Goal: Find specific page/section: Find specific page/section

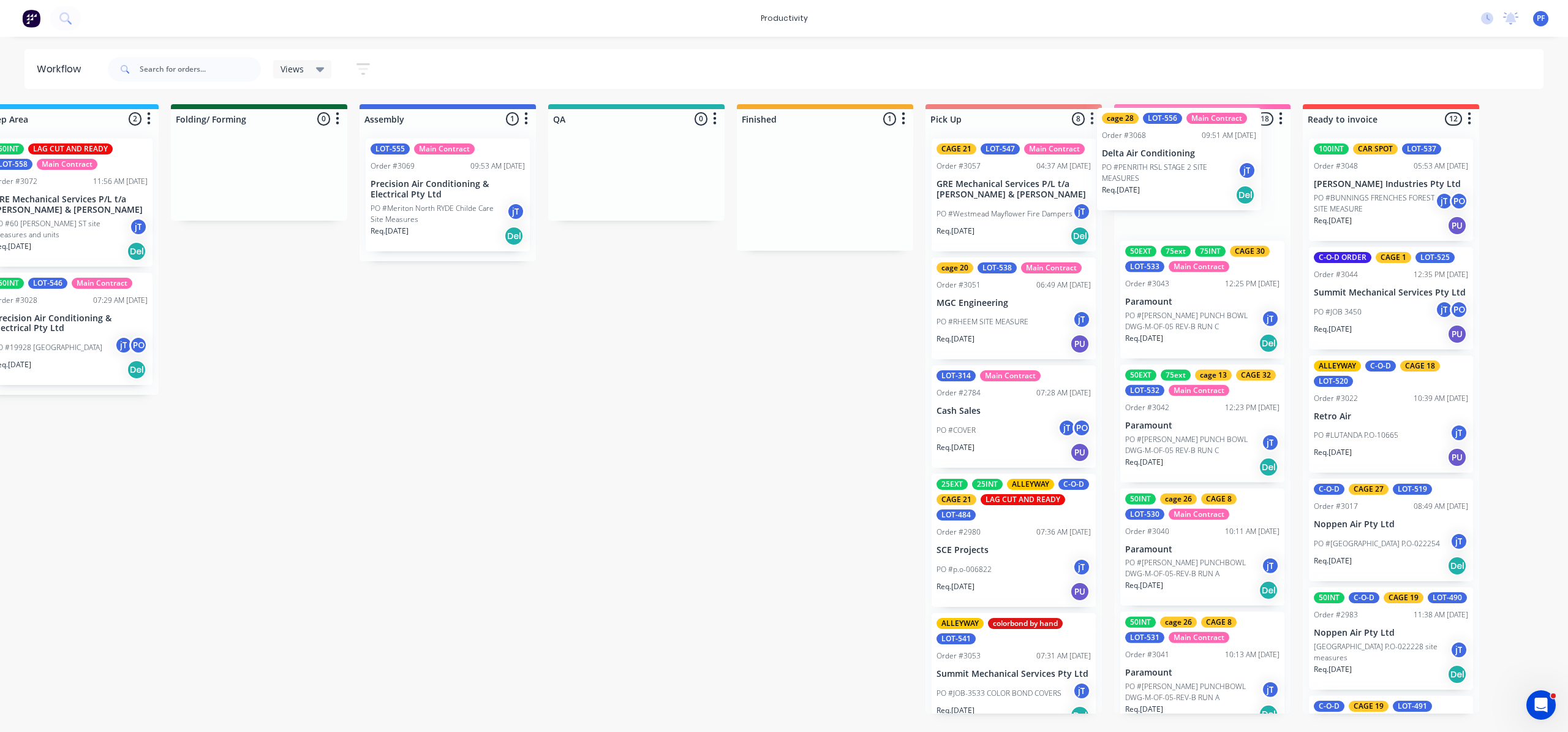
scroll to position [0, 612]
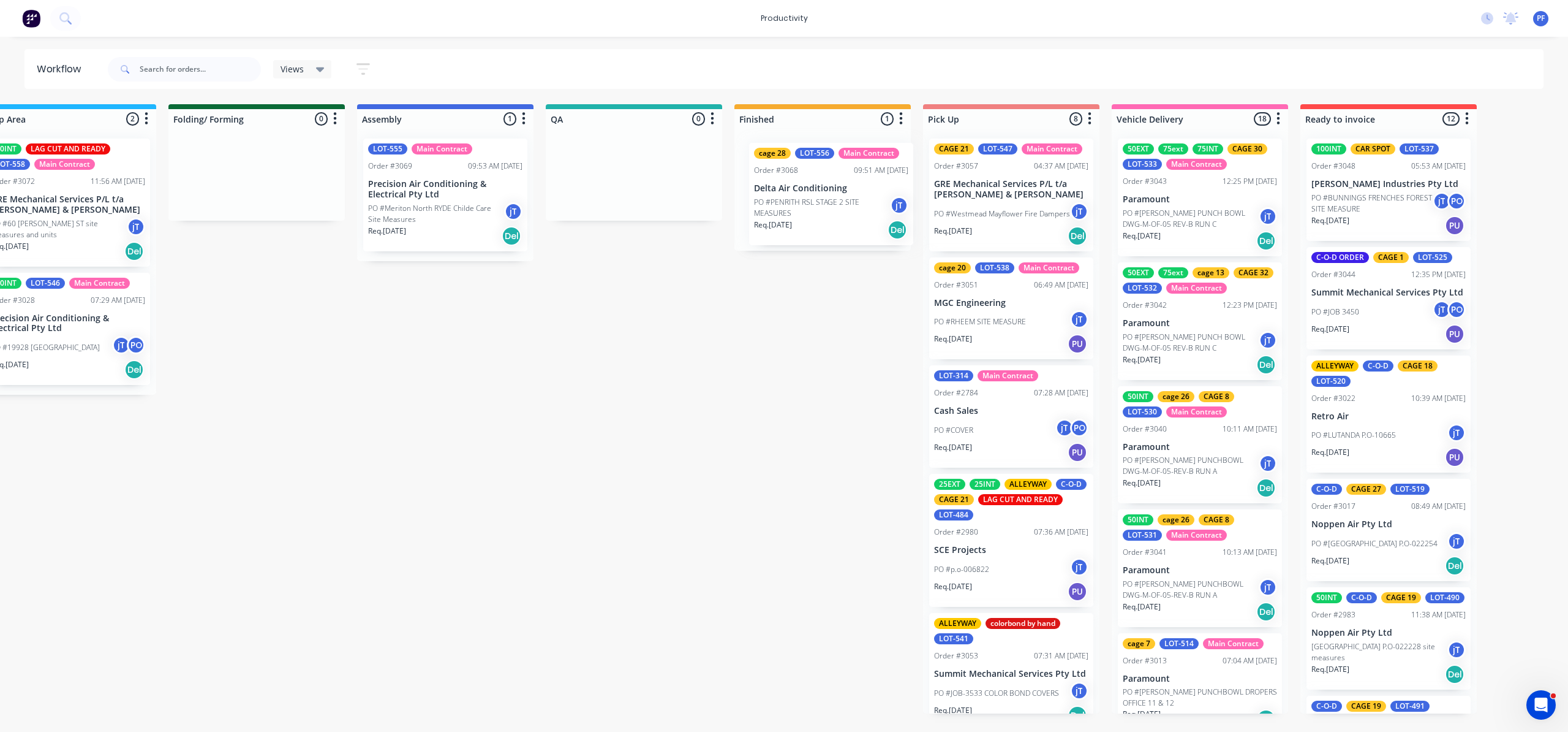
drag, startPoint x: 1404, startPoint y: 180, endPoint x: 803, endPoint y: 178, distance: 601.0
click at [803, 180] on div "cage 28 LOT-556 Main Contract Order #3068 09:51 AM [DATE] Delta Air Conditionin…" at bounding box center [822, 190] width 176 height 122
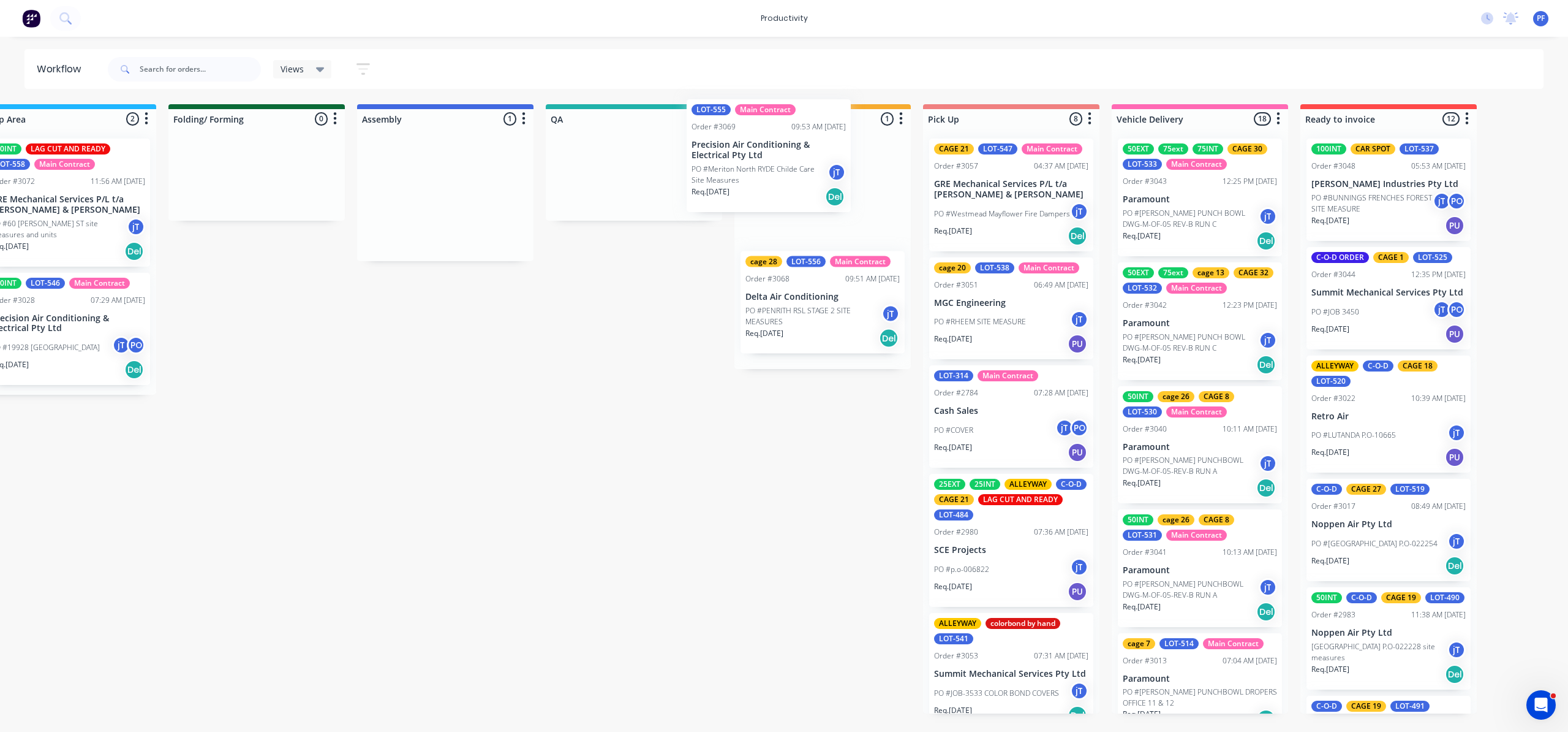
drag, startPoint x: 431, startPoint y: 215, endPoint x: 744, endPoint y: 175, distance: 315.5
click at [744, 175] on div "Submitted 45 Order #240 10:47 AM [DATE] Retro Air PO #Freshwater Apts PO Req. […" at bounding box center [577, 409] width 2398 height 609
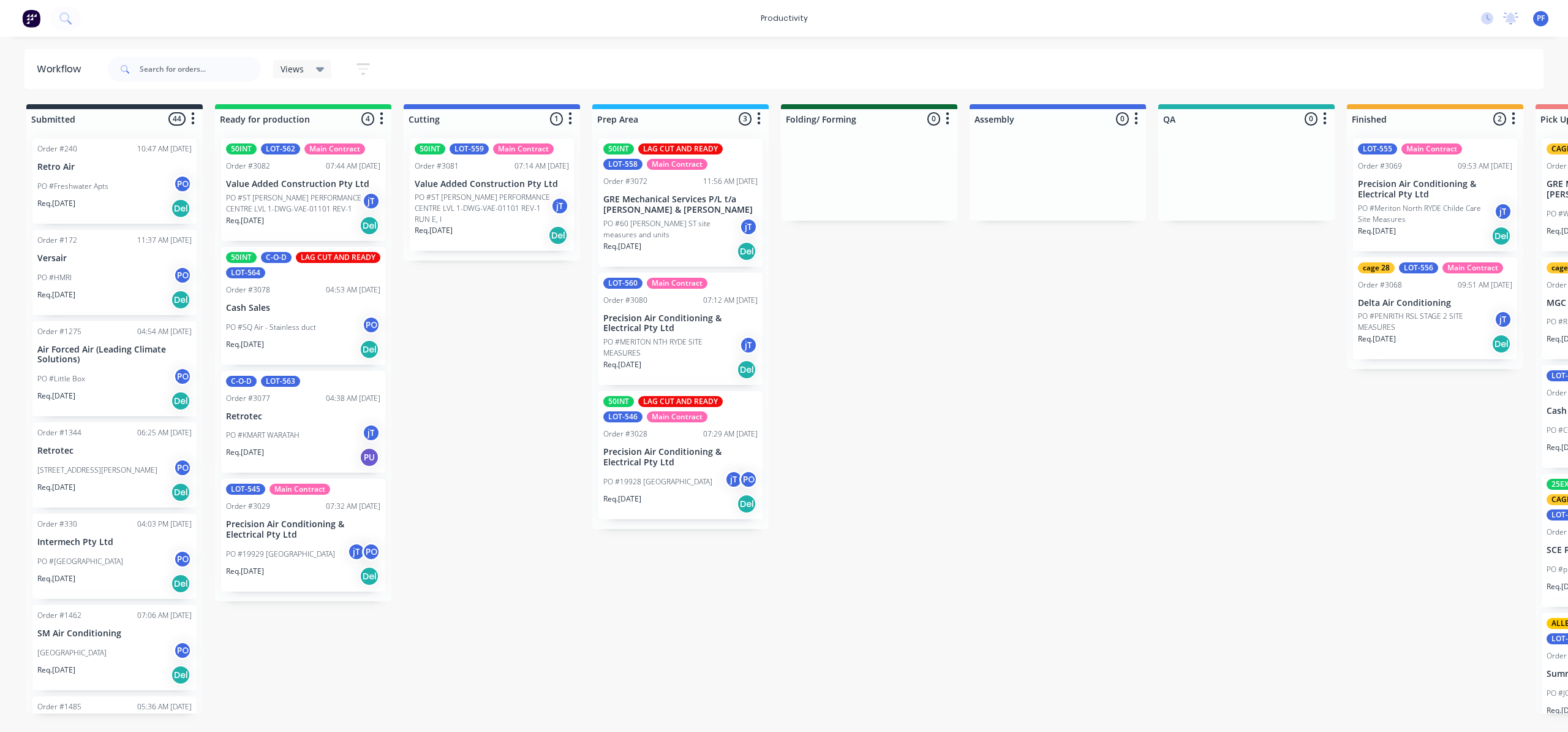
click at [1422, 193] on p "Precision Air Conditioning & Electrical Pty Ltd" at bounding box center [1435, 189] width 154 height 21
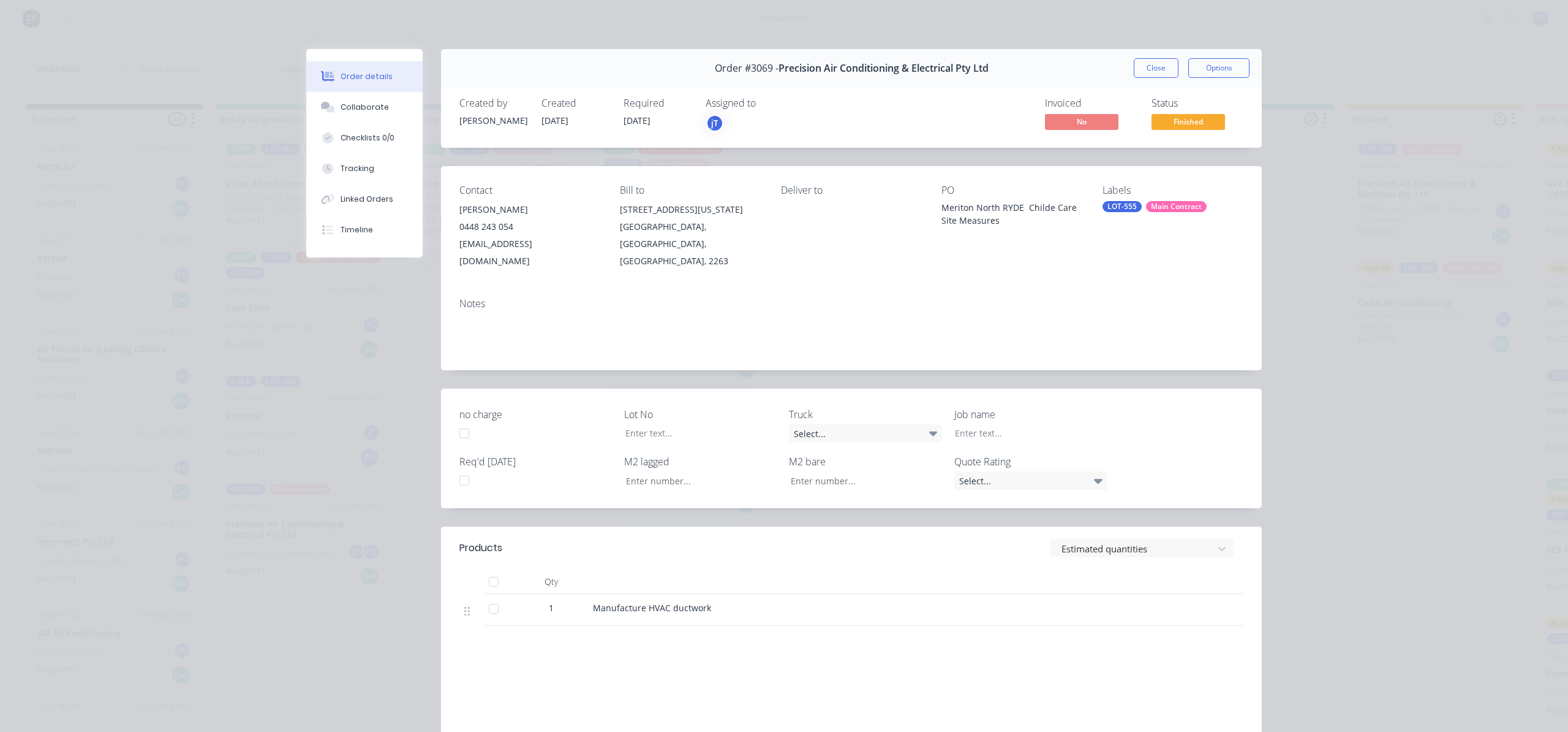
click at [1110, 212] on div "LOT-555" at bounding box center [1122, 207] width 39 height 11
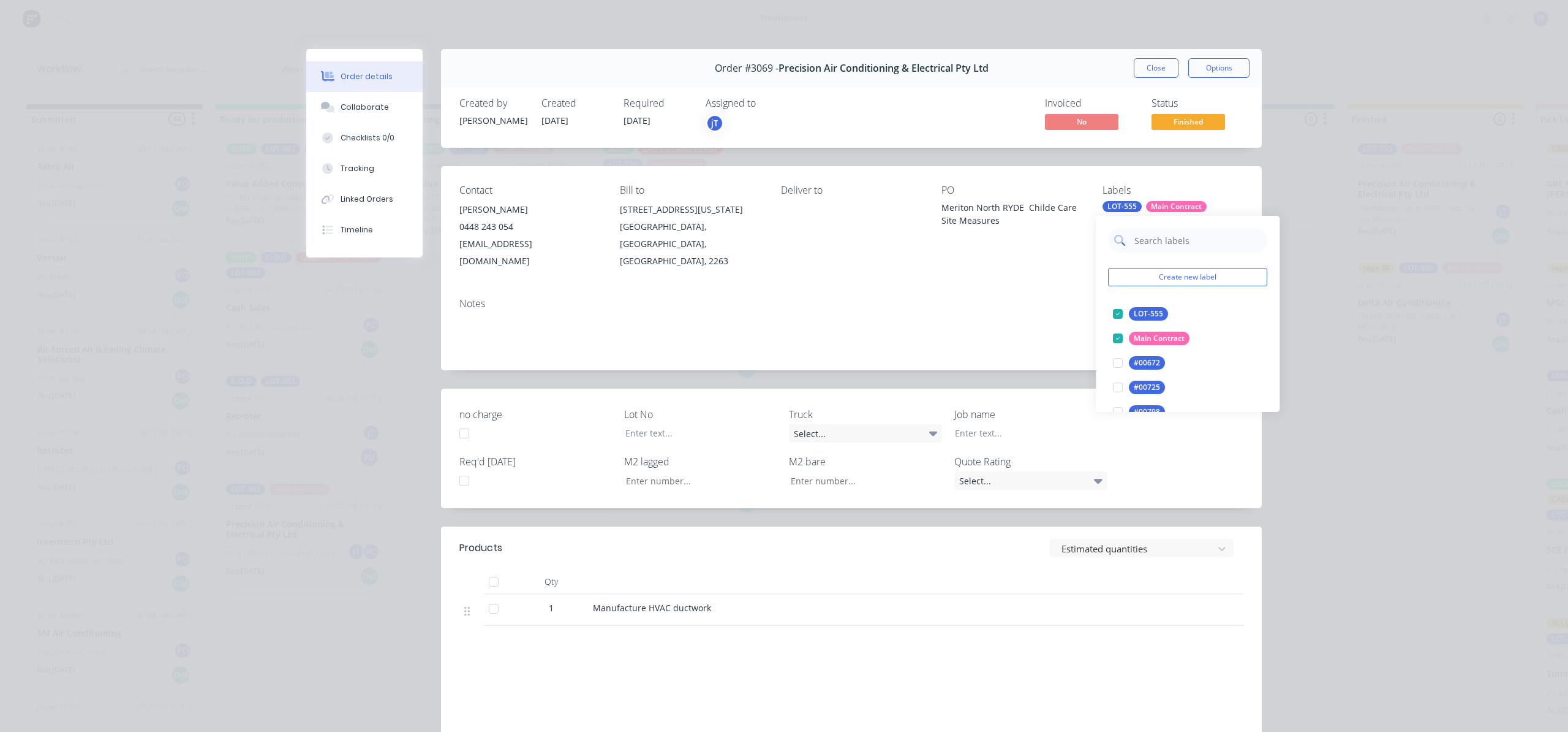
drag, startPoint x: 1114, startPoint y: 214, endPoint x: 1186, endPoint y: 236, distance: 75.3
click at [1186, 236] on input "text" at bounding box center [1197, 240] width 128 height 25
type input "OUT"
click at [1361, 361] on div "Order details Collaborate Checklists 0/0 Tracking Linked Orders Timeline Order …" at bounding box center [784, 366] width 1568 height 732
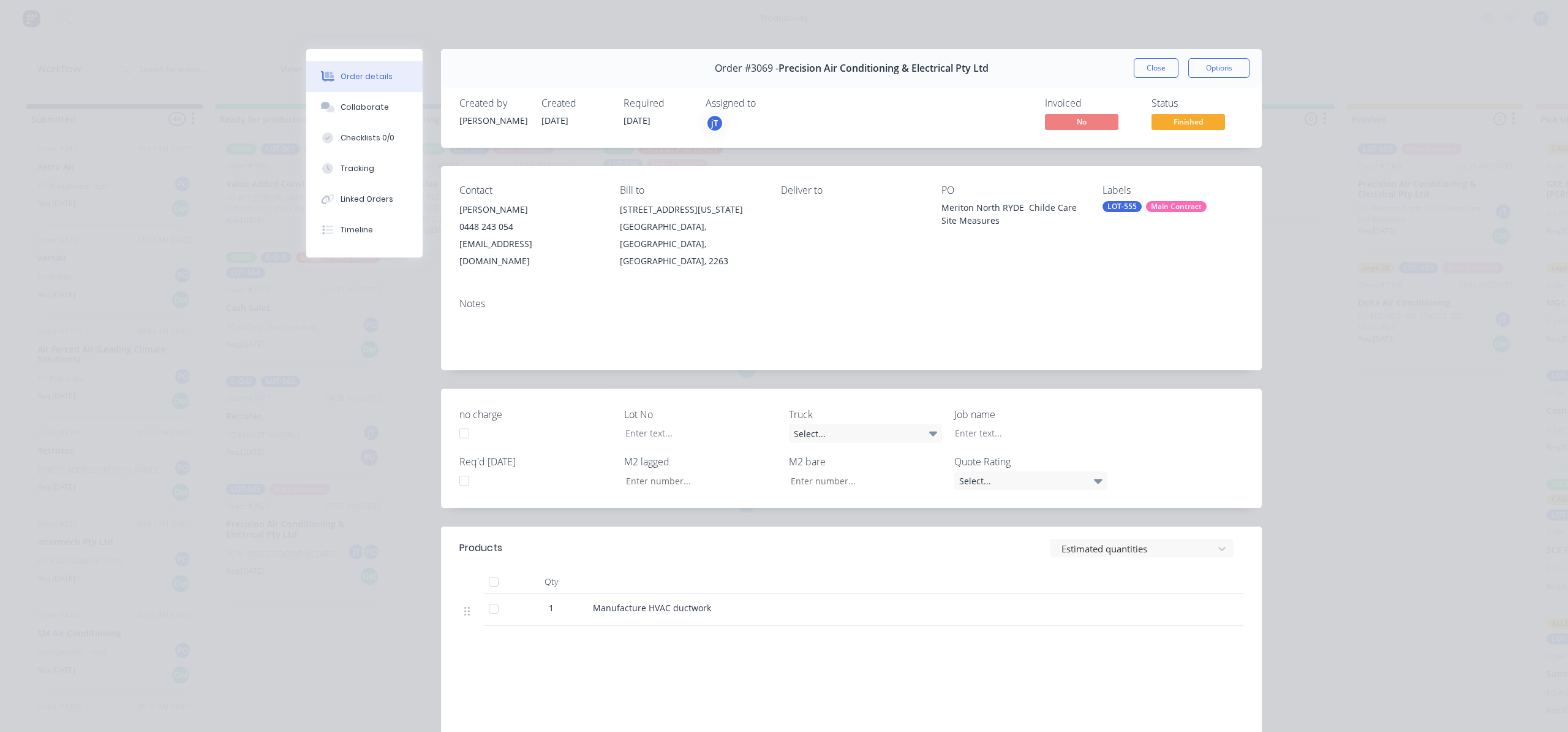
click at [1139, 213] on div "Labels LOT-555 Main Contract" at bounding box center [1173, 227] width 141 height 85
click at [1150, 209] on div "Main Contract" at bounding box center [1176, 207] width 60 height 11
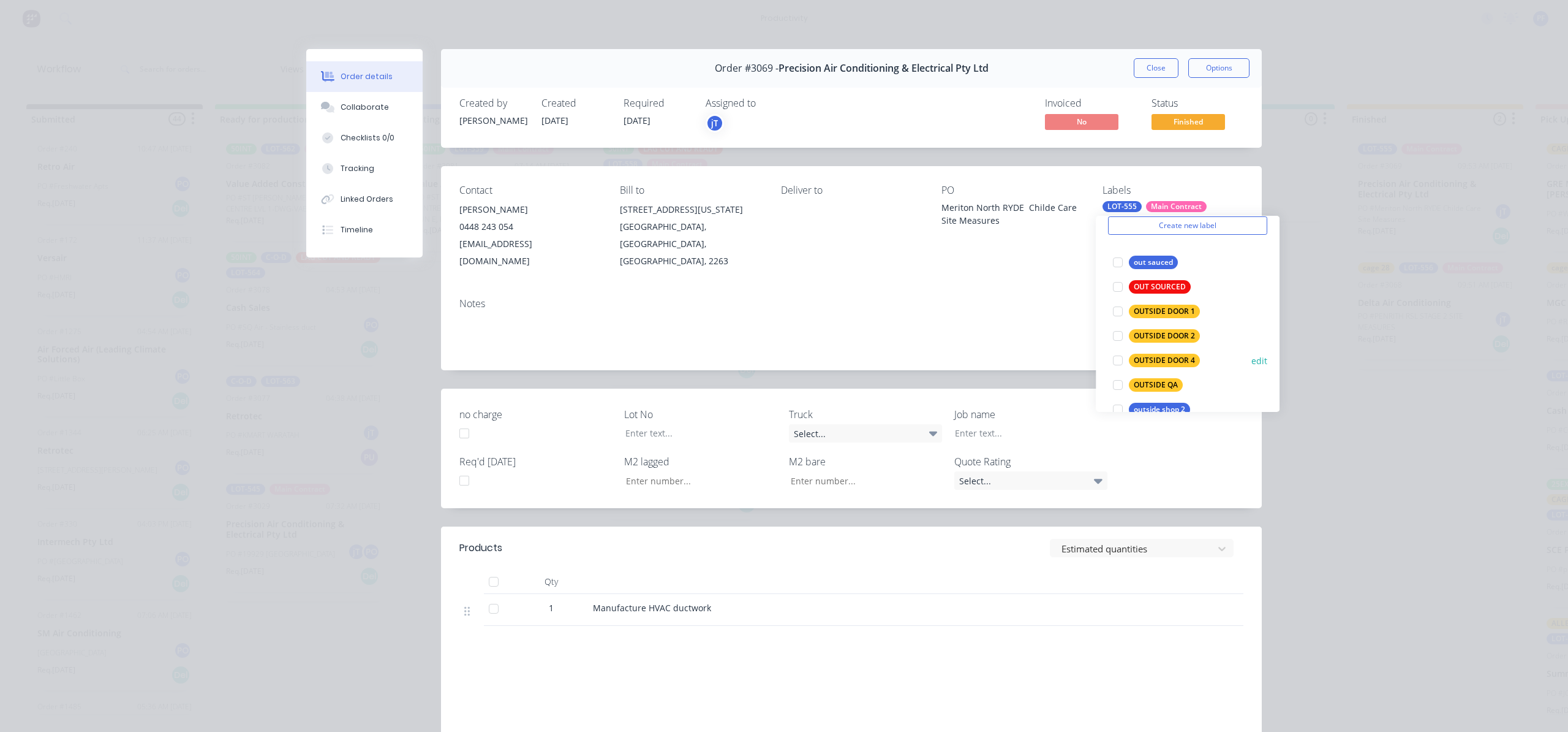
scroll to position [74, 0]
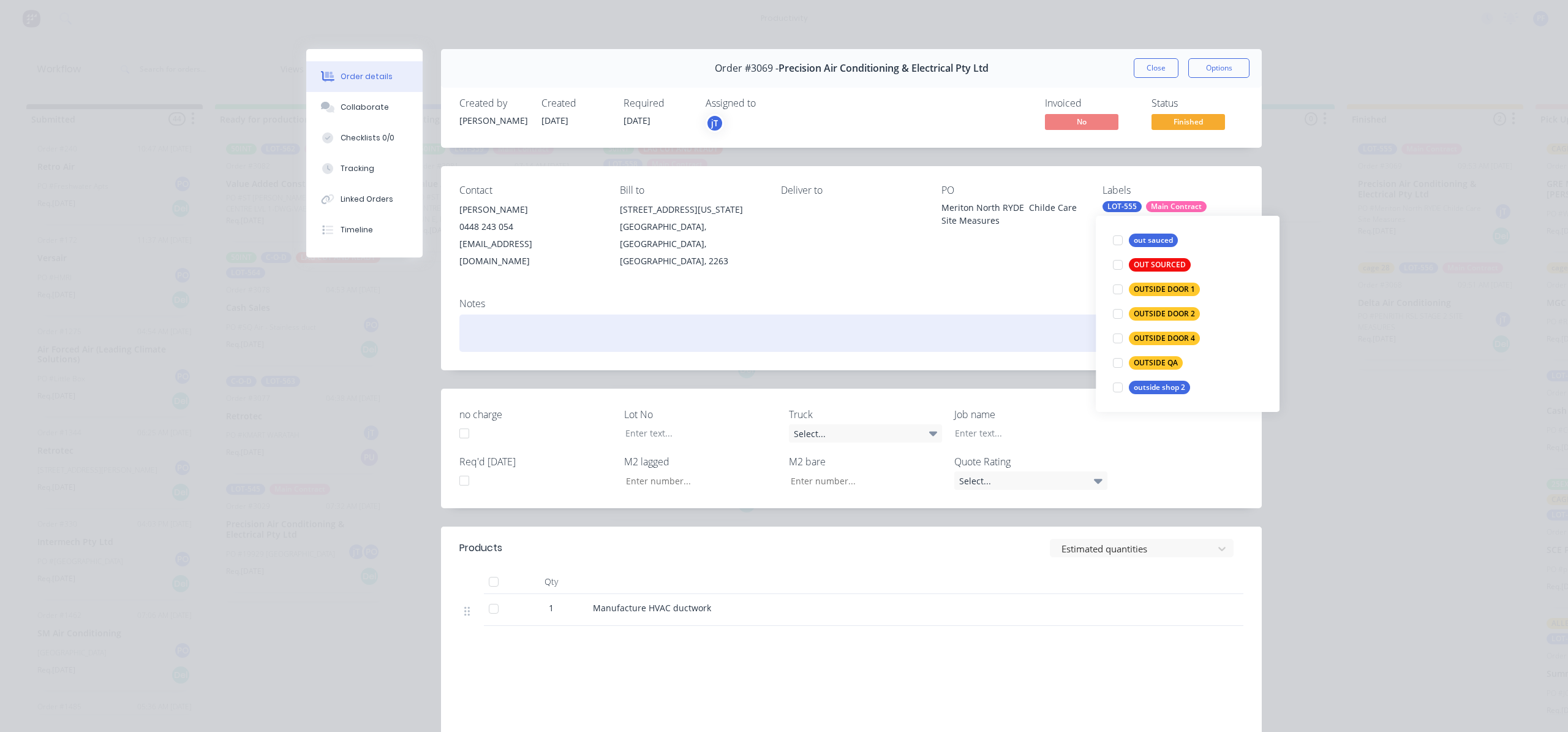
click at [1119, 360] on div at bounding box center [1118, 362] width 25 height 25
click at [1062, 315] on div at bounding box center [851, 333] width 784 height 38
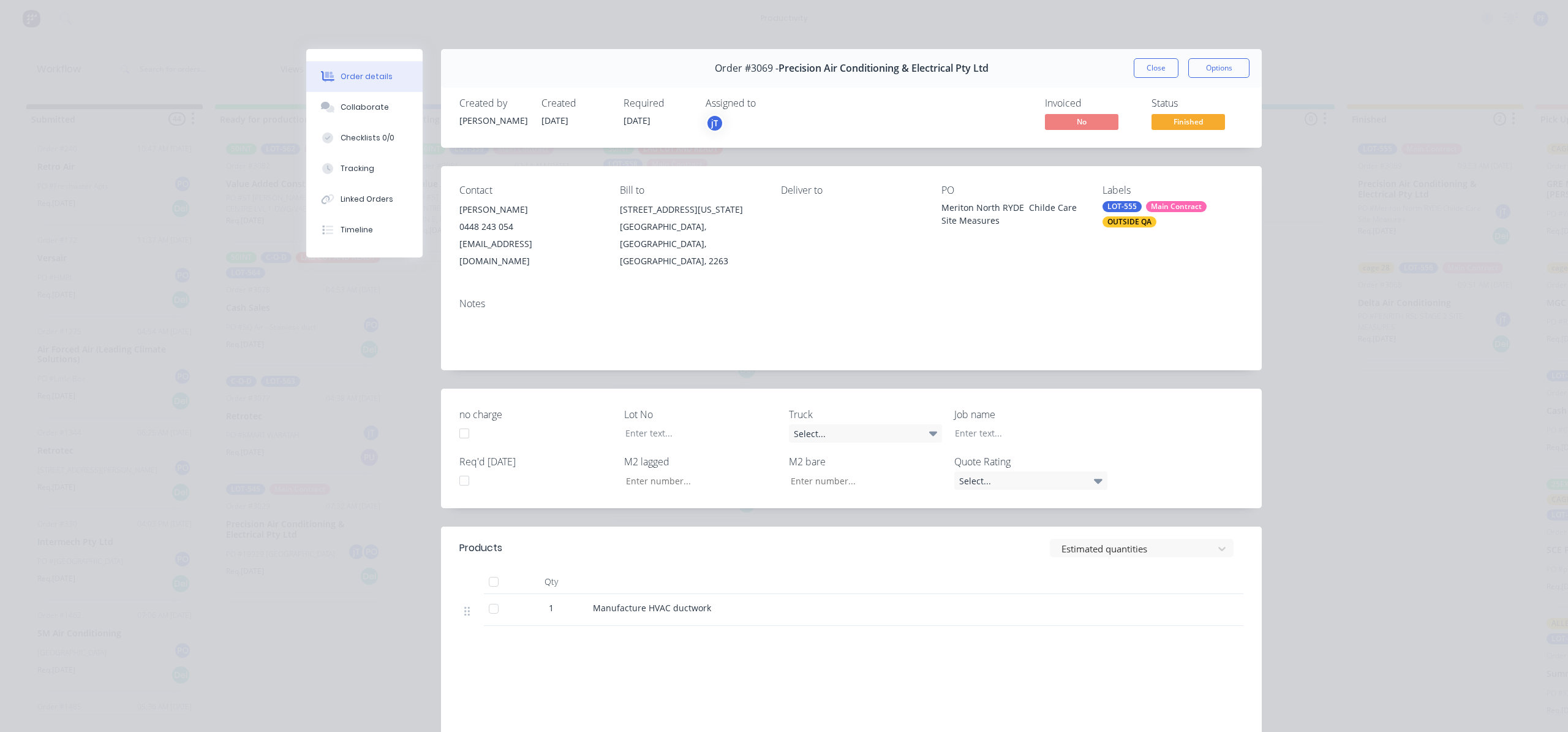
click at [1143, 81] on div "Order #3069 - Precision Air Conditioning & Electrical Pty Ltd Close Options" at bounding box center [852, 68] width 821 height 39
click at [1150, 67] on button "Close" at bounding box center [1156, 68] width 45 height 19
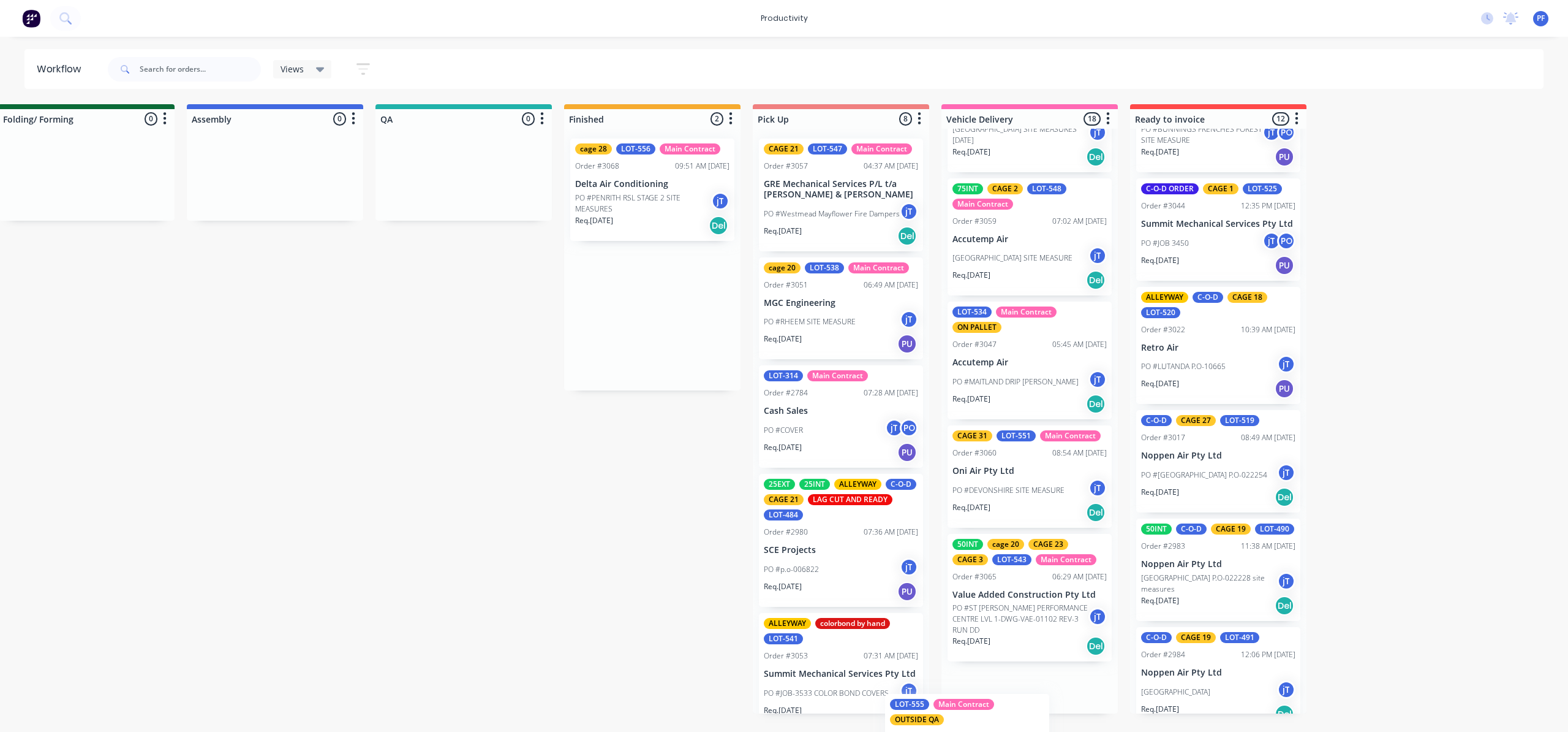
scroll to position [1733, 0]
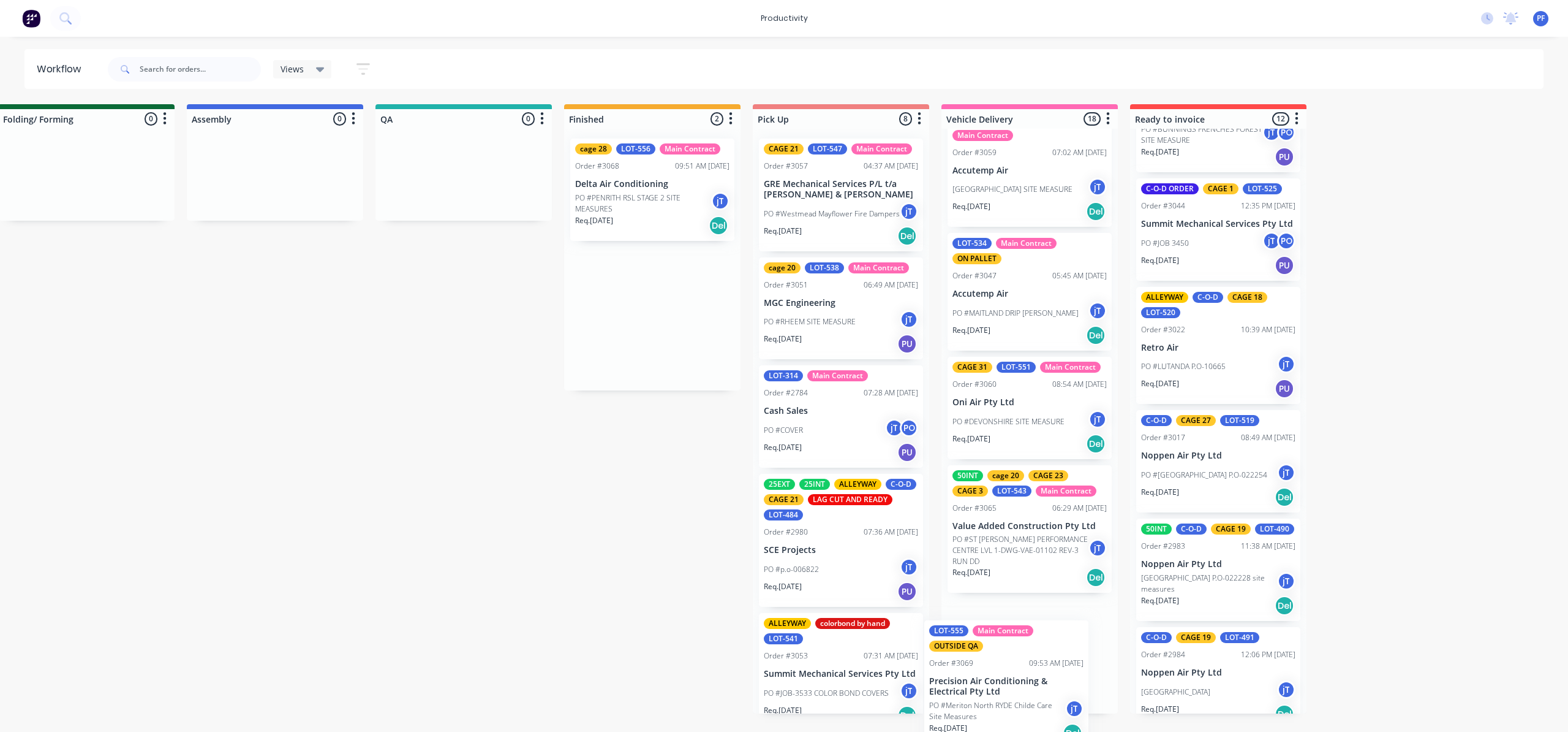
drag, startPoint x: 1471, startPoint y: 211, endPoint x: 1034, endPoint y: 662, distance: 628.0
click at [1035, 666] on div "Submitted 44 Order #240 10:47 AM 24/09/24 Retro Air PO #Freshwater Apts PO Req.…" at bounding box center [407, 409] width 2398 height 609
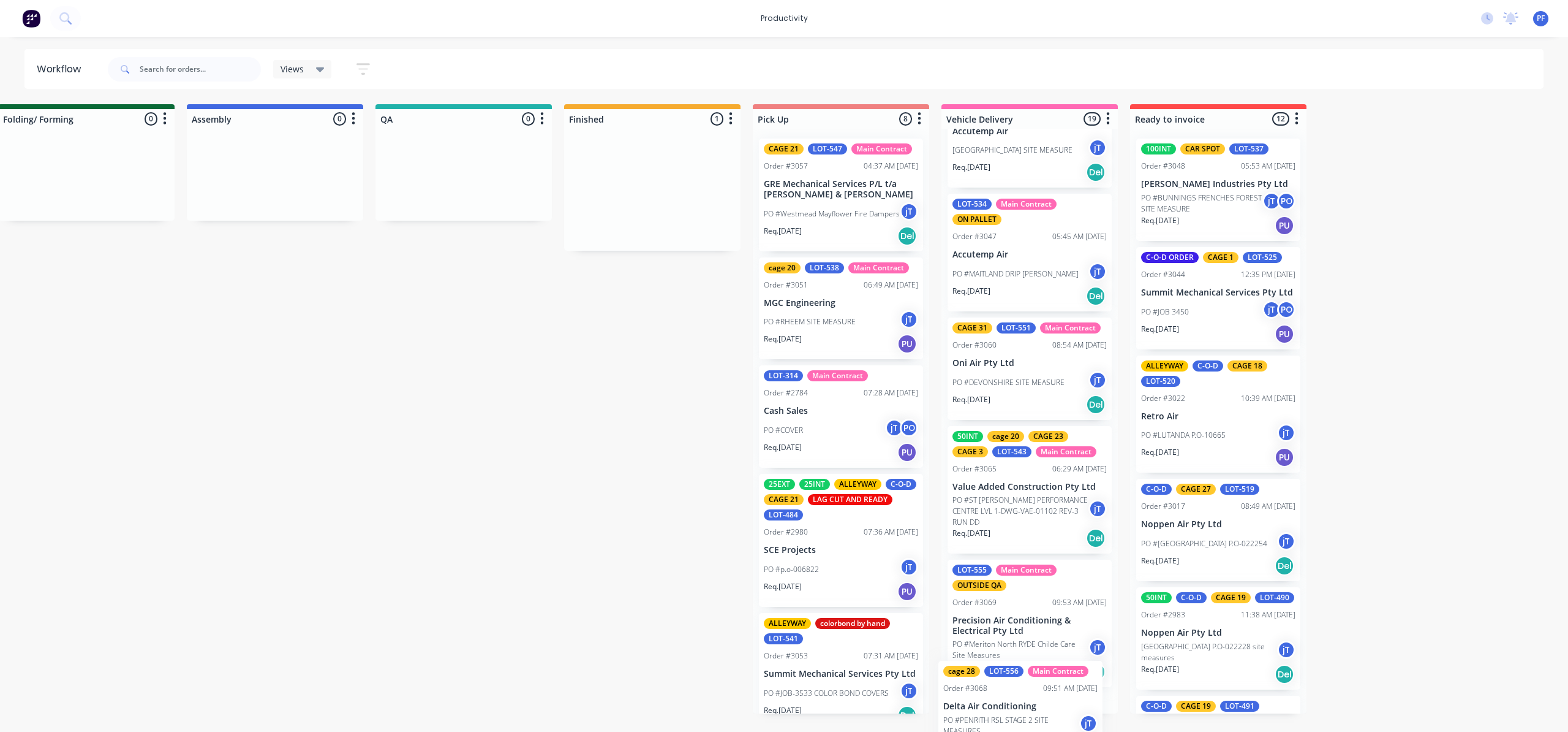
scroll to position [1842, 0]
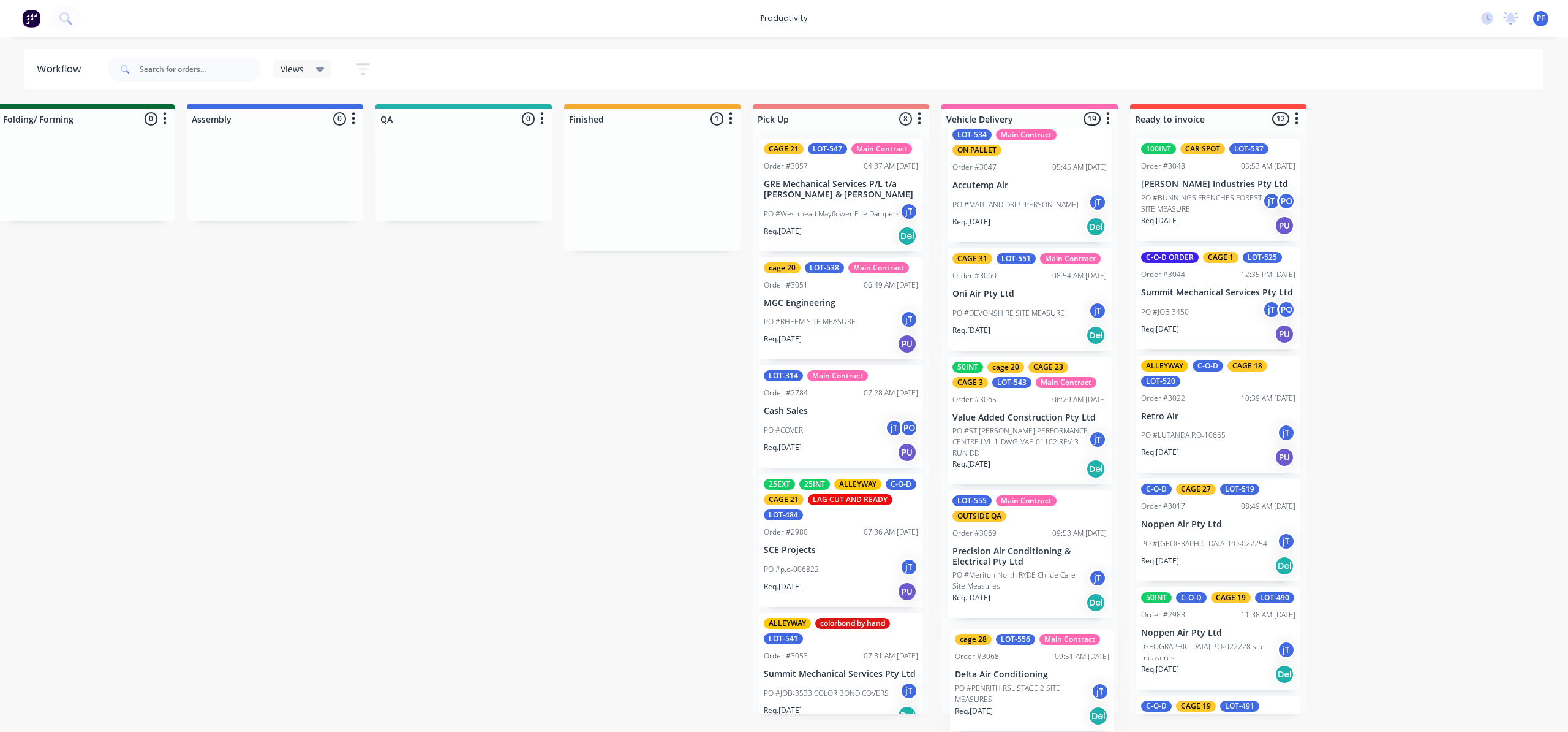
drag, startPoint x: 667, startPoint y: 195, endPoint x: 994, endPoint y: 670, distance: 576.7
click at [1027, 682] on div "Submitted 44 Order #240 10:47 AM 24/09/24 Retro Air PO #Freshwater Apts PO Req.…" at bounding box center [407, 409] width 2398 height 609
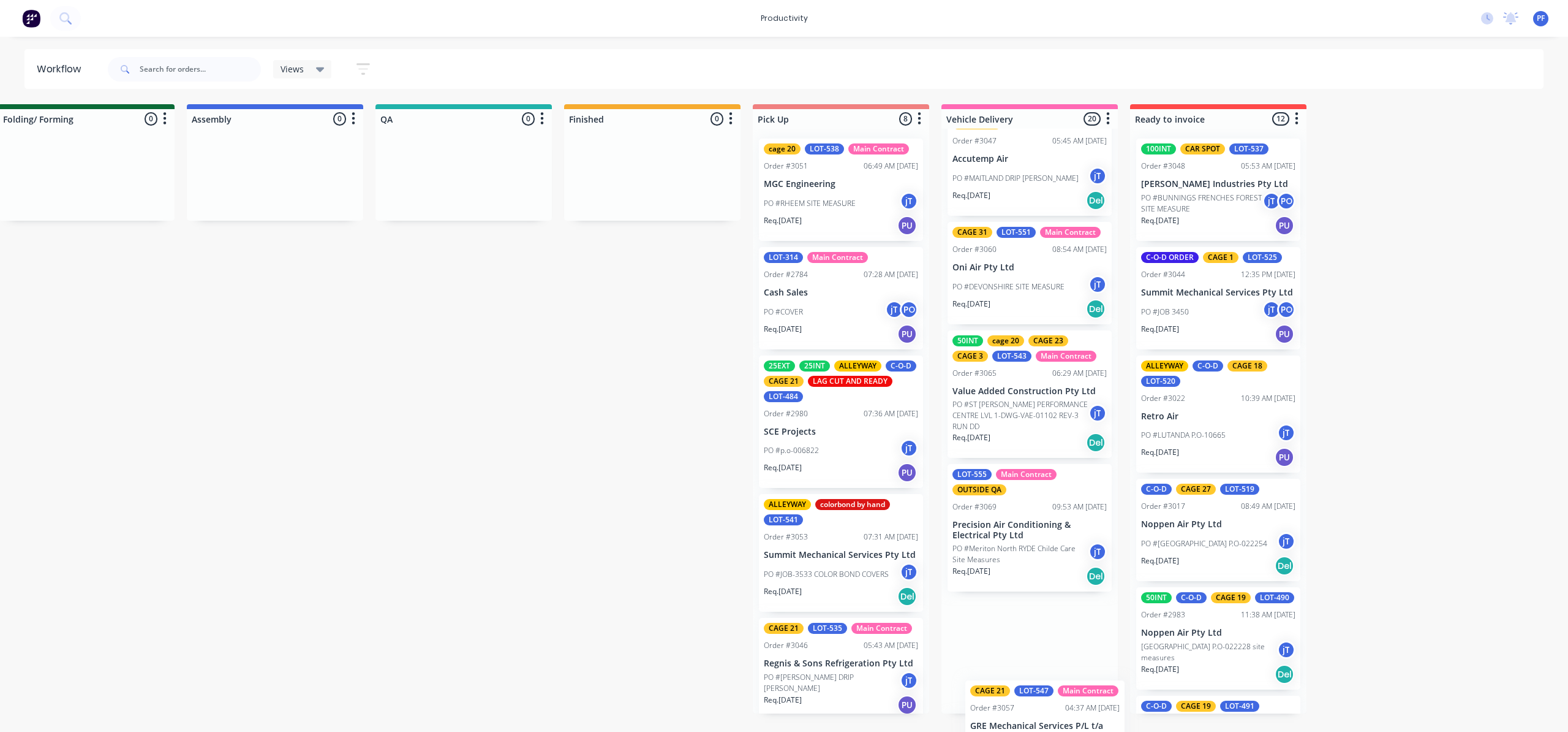
scroll to position [1967, 0]
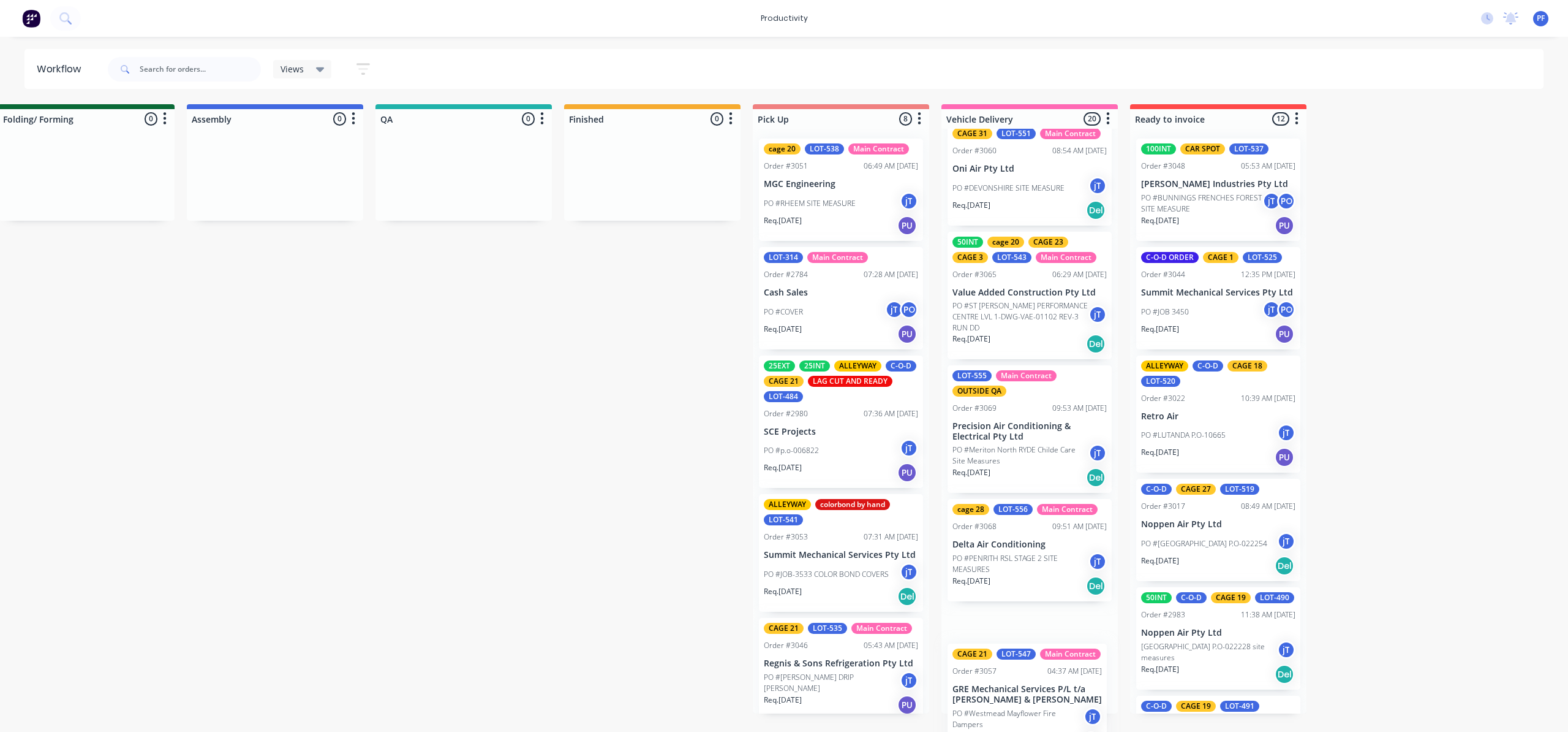
drag, startPoint x: 821, startPoint y: 219, endPoint x: 1050, endPoint y: 651, distance: 488.9
click at [1051, 651] on div "Submitted 44 Order #240 10:47 AM 24/09/24 Retro Air PO #Freshwater Apts PO Req.…" at bounding box center [407, 409] width 2398 height 609
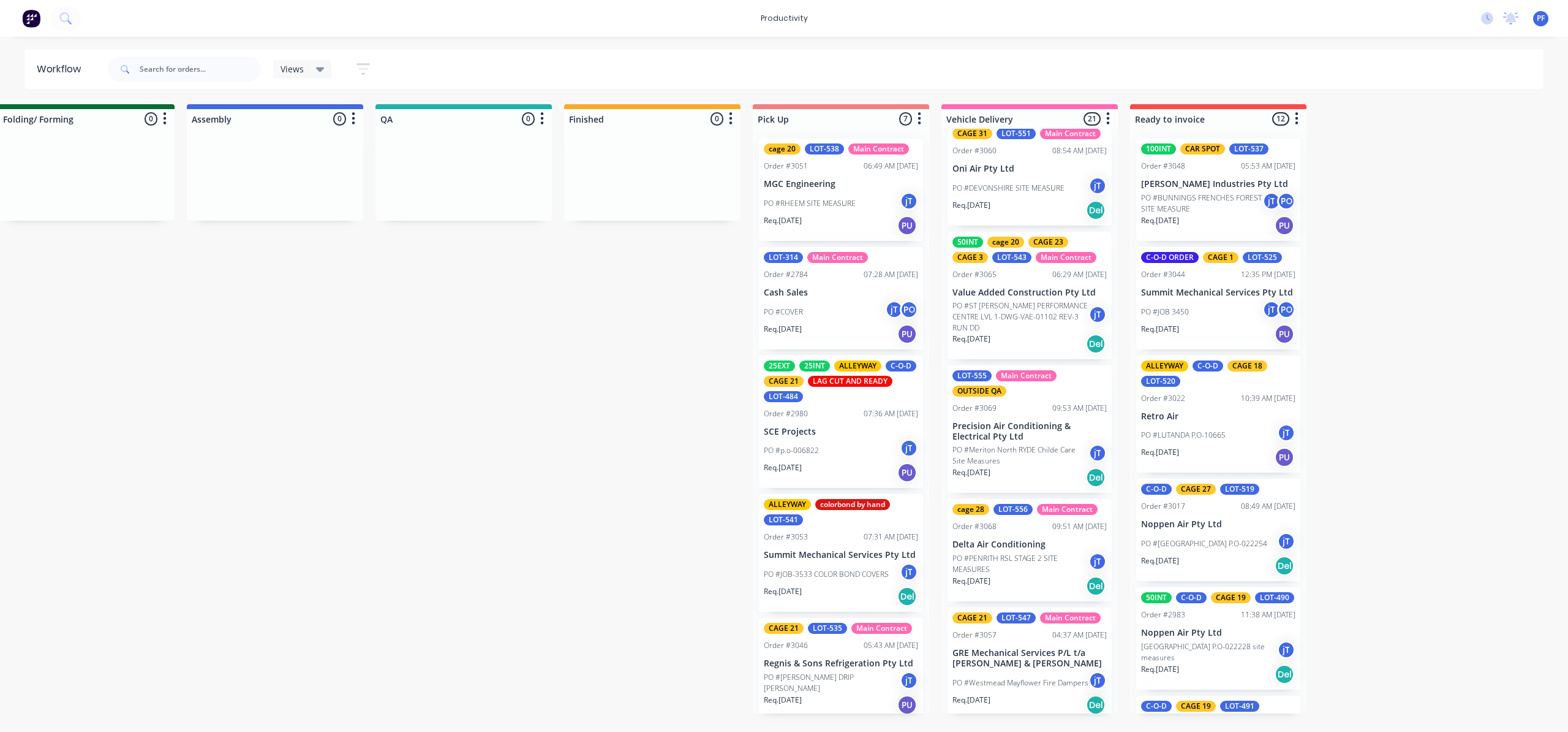
scroll to position [1960, 0]
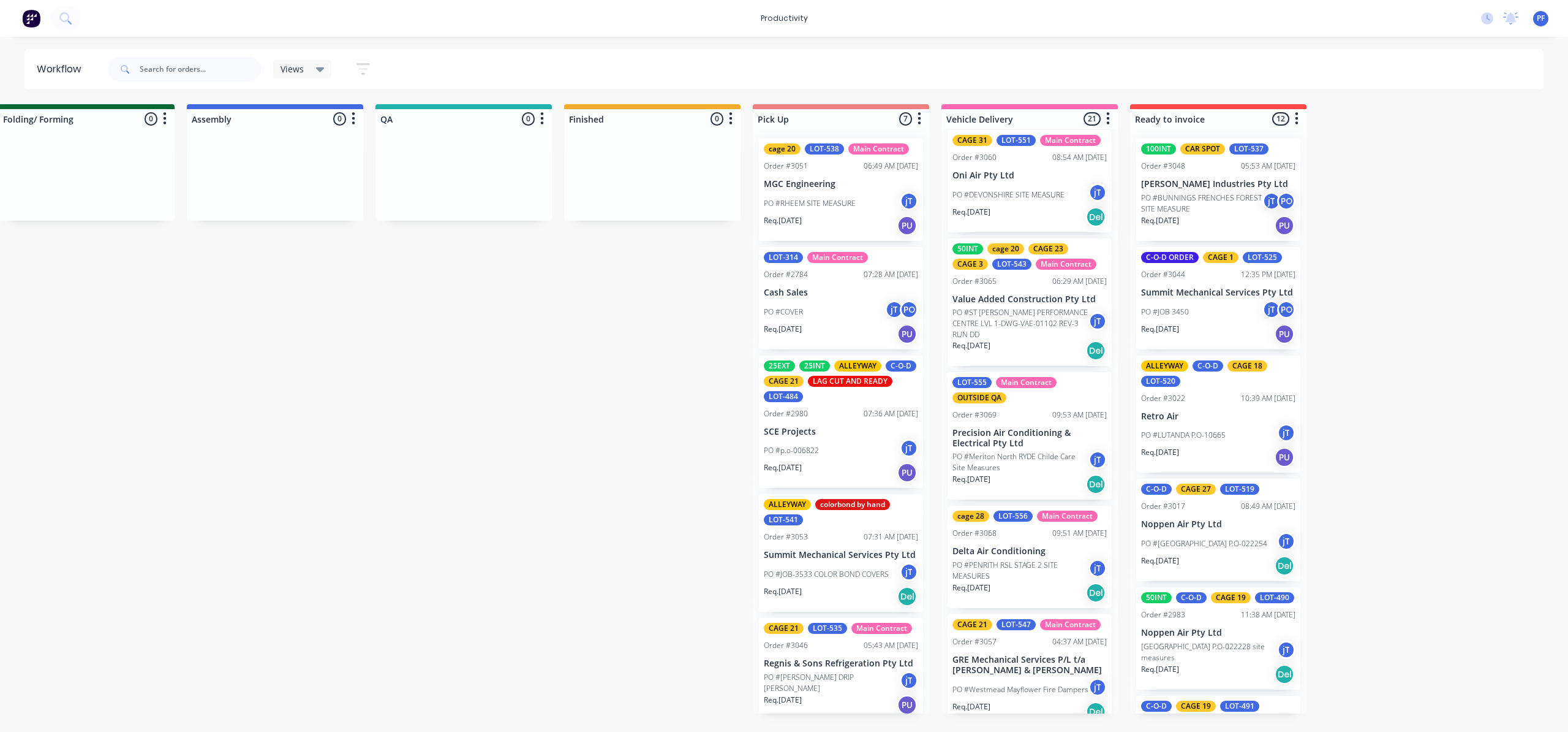
click at [989, 625] on div "CAGE 21 LOT-547 Main Contract Order #3057 04:37 AM 10/10/25 GRE Mechanical Serv…" at bounding box center [1029, 670] width 164 height 113
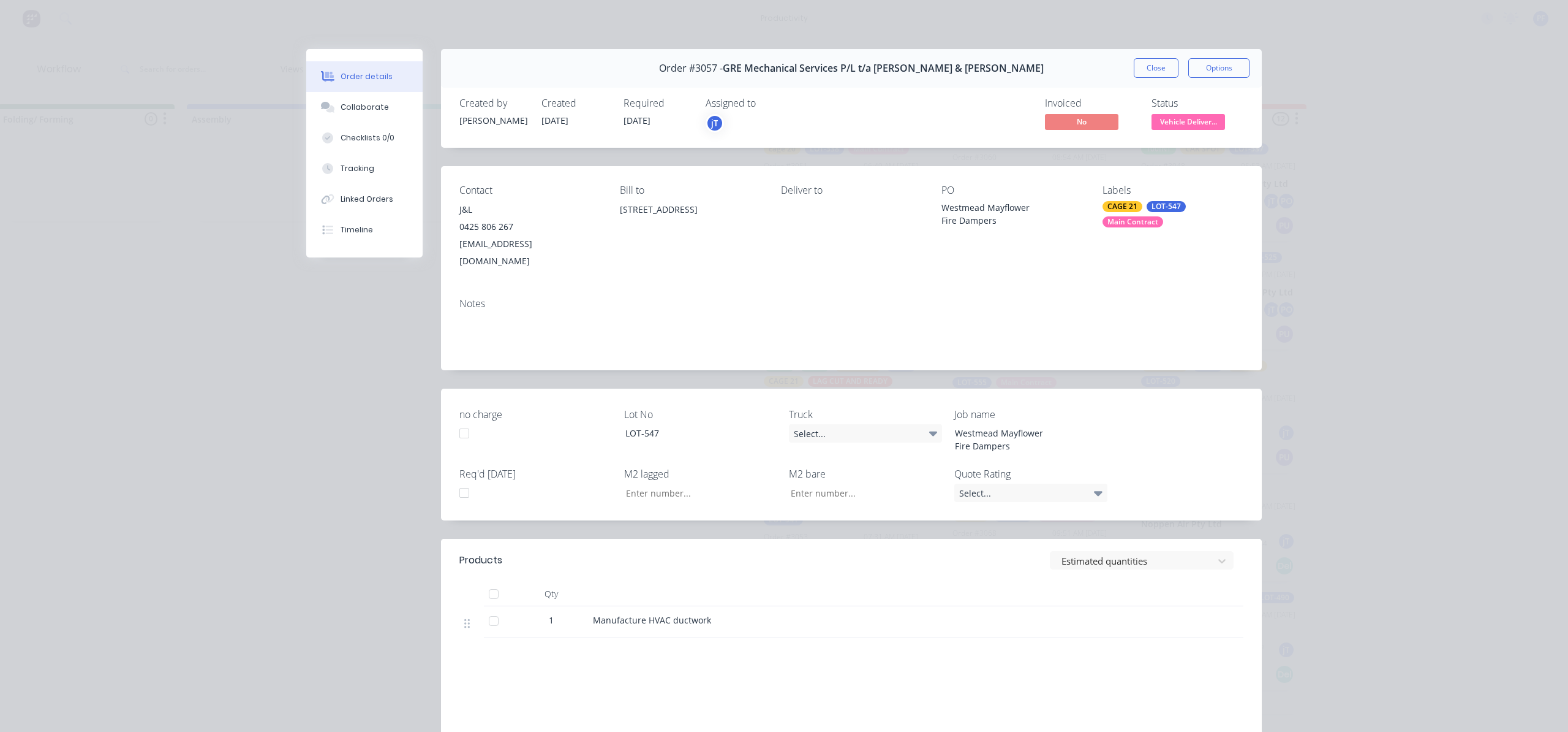
click at [1119, 203] on div "CAGE 21" at bounding box center [1122, 207] width 40 height 11
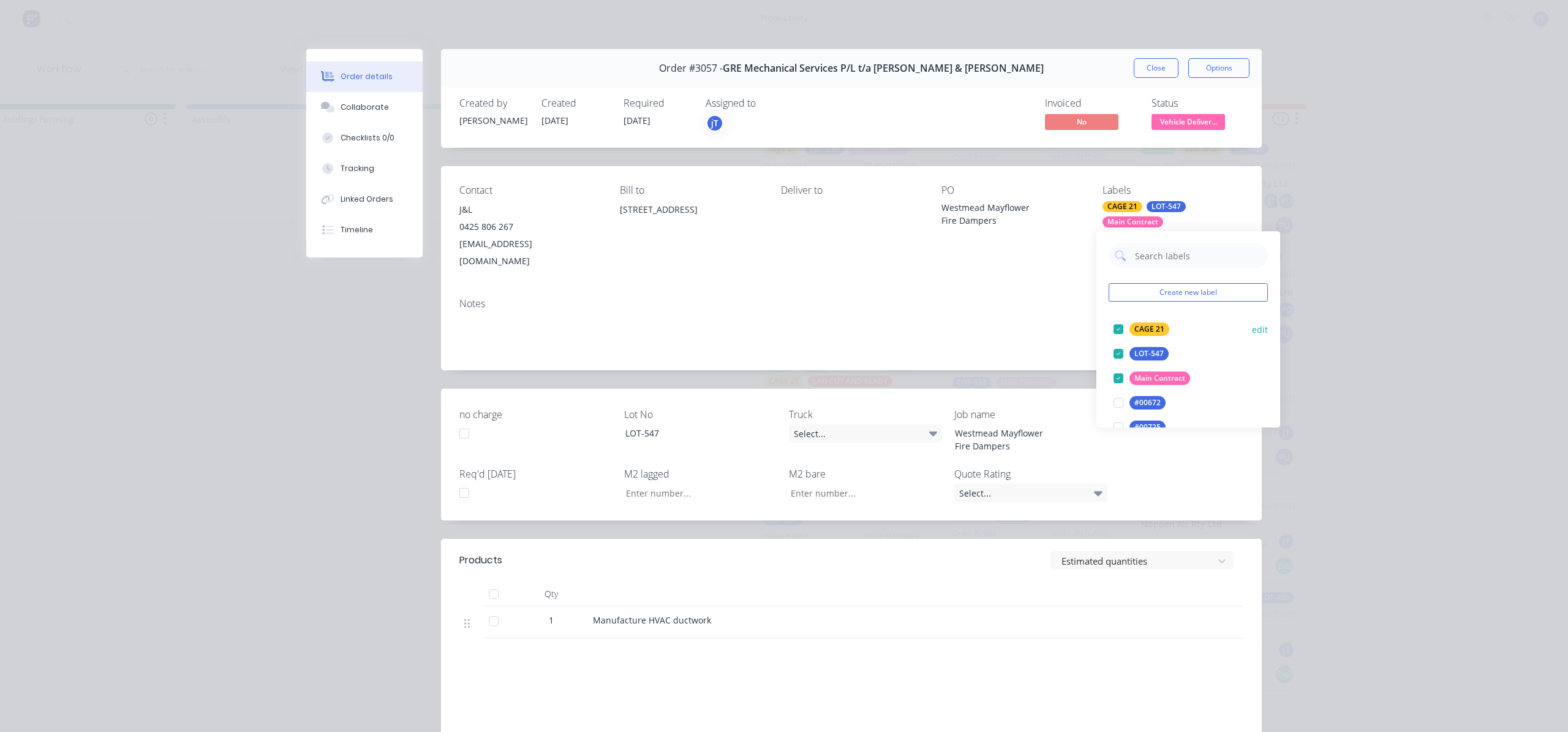
click at [1115, 325] on div at bounding box center [1119, 329] width 25 height 25
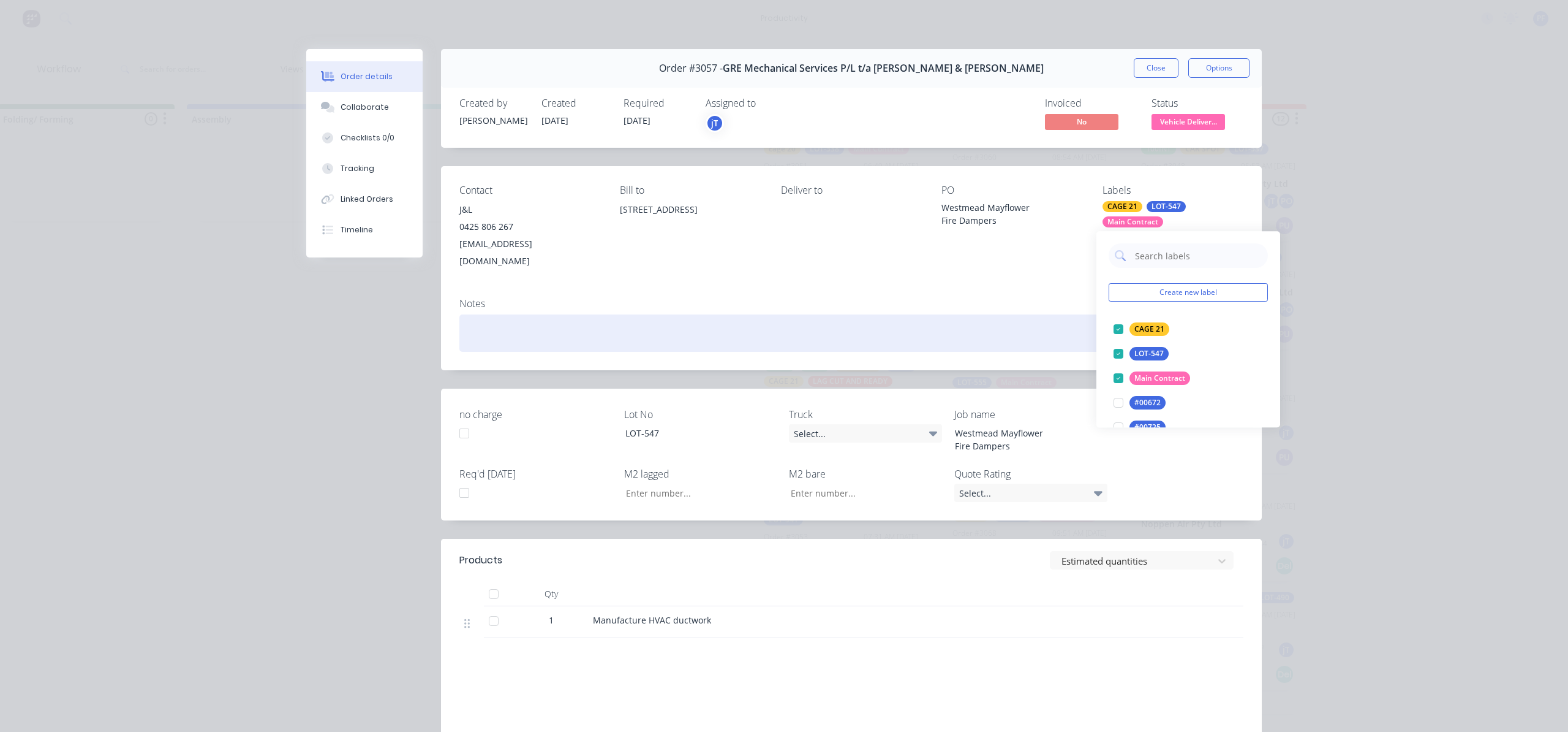
click at [1050, 315] on div at bounding box center [851, 333] width 784 height 38
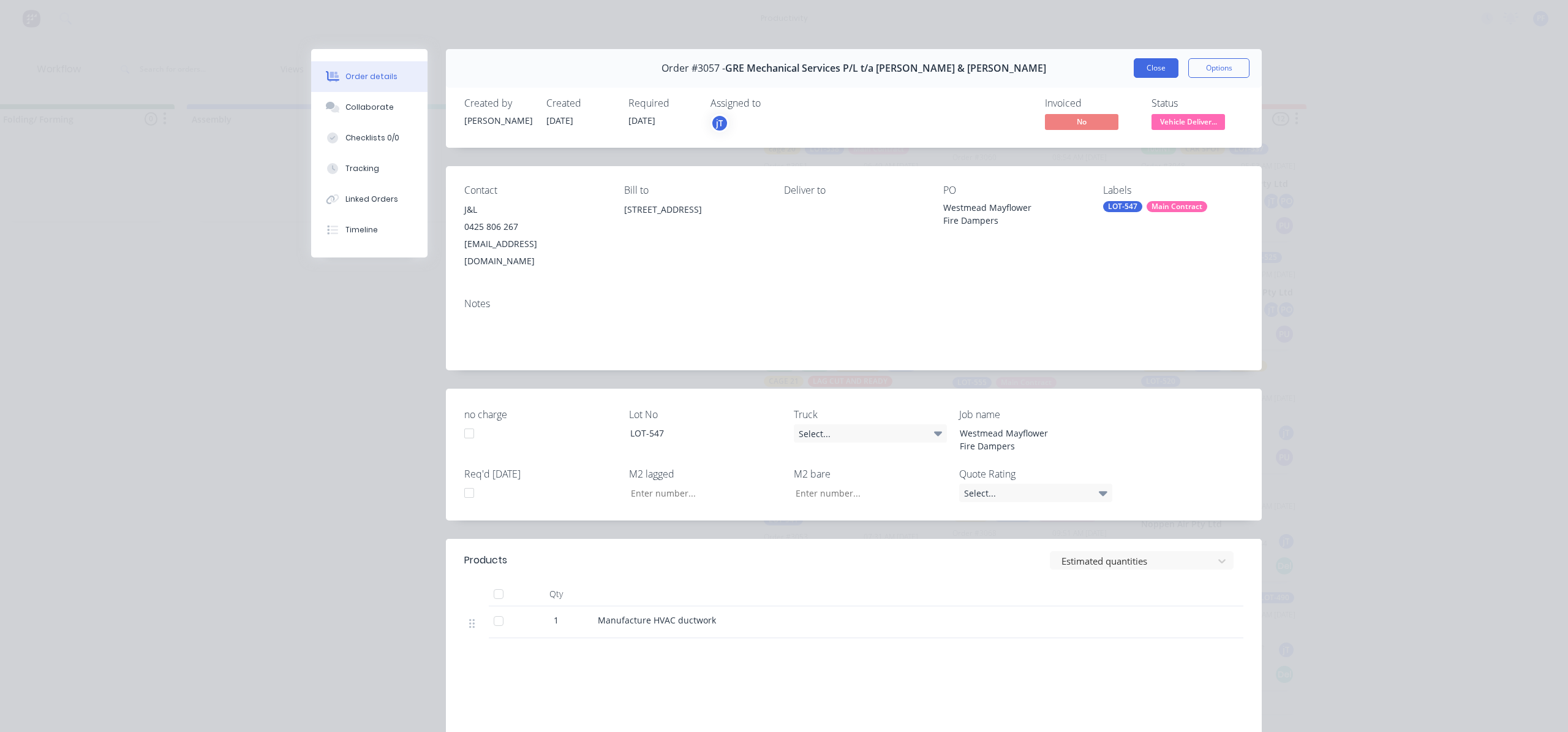
click at [1157, 47] on div "Order details Collaborate Checklists 0/0 Tracking Linked Orders Timeline Order …" at bounding box center [784, 366] width 1568 height 732
drag, startPoint x: 1152, startPoint y: 69, endPoint x: 1189, endPoint y: 116, distance: 59.8
click at [1152, 69] on button "Close" at bounding box center [1156, 68] width 45 height 19
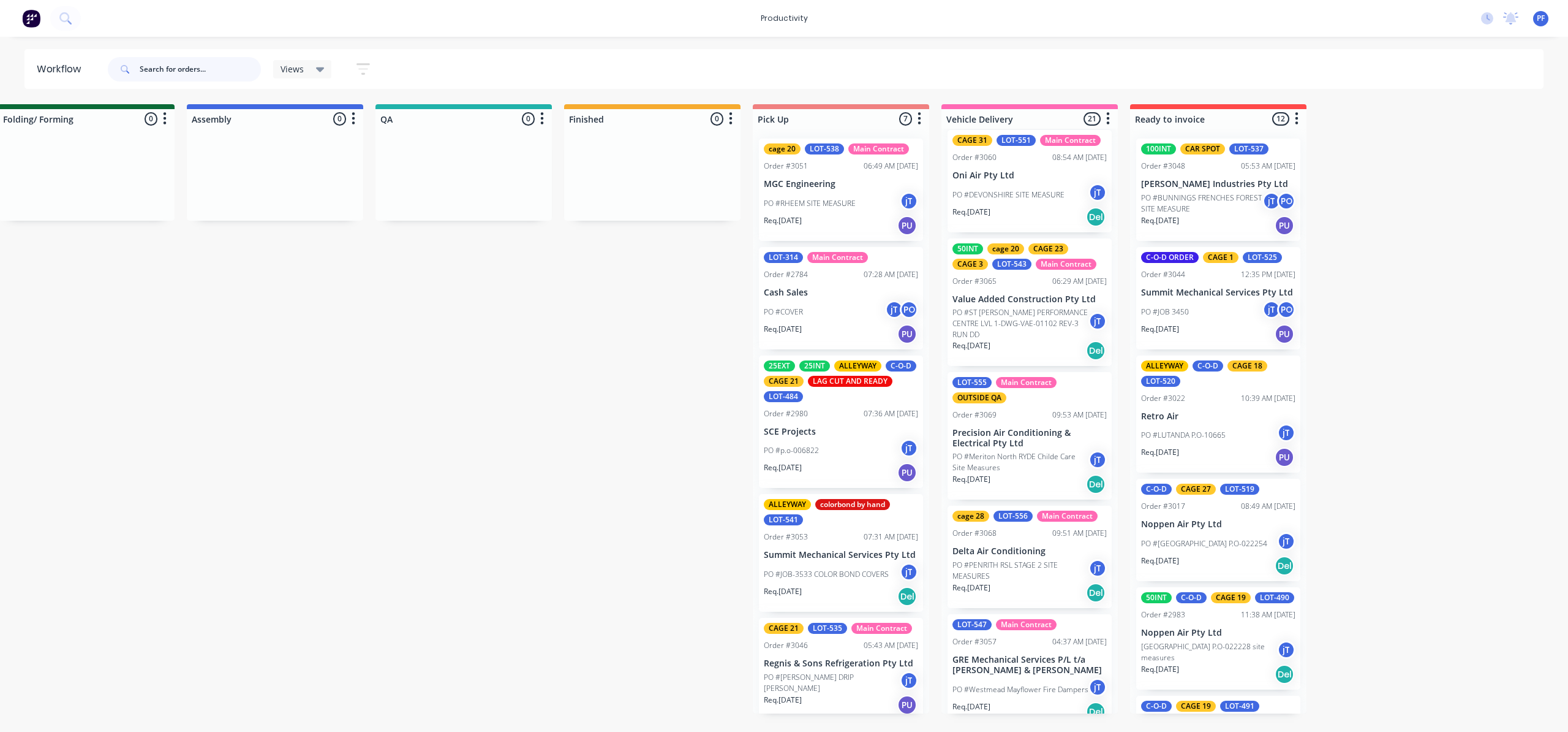
click at [236, 64] on input "text" at bounding box center [200, 69] width 121 height 25
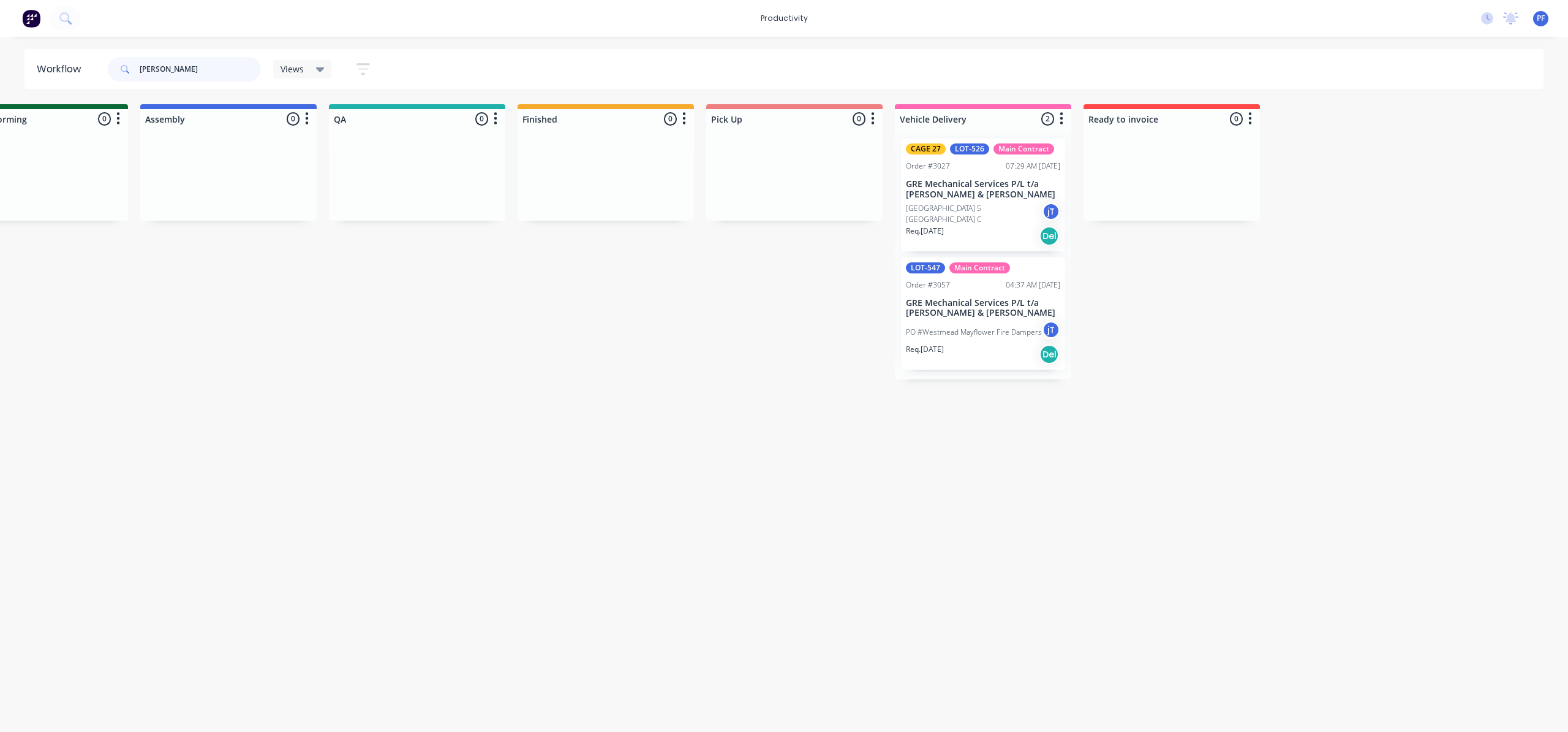
scroll to position [0, 827]
type input "WES"
click at [976, 331] on p "PO #Westmead Mayflower Fire Dampers" at bounding box center [976, 332] width 136 height 11
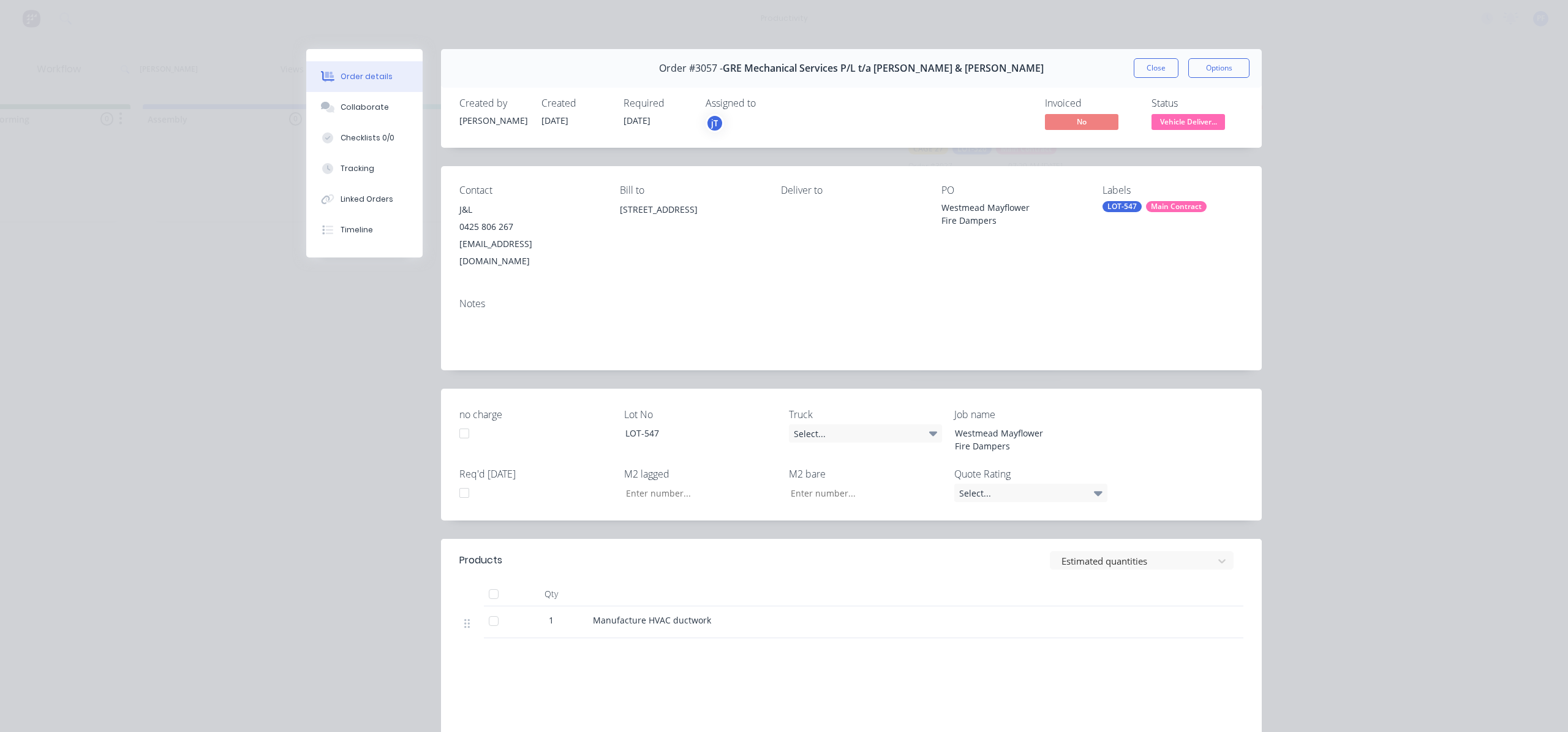
click at [1119, 209] on div "LOT-547" at bounding box center [1122, 207] width 39 height 11
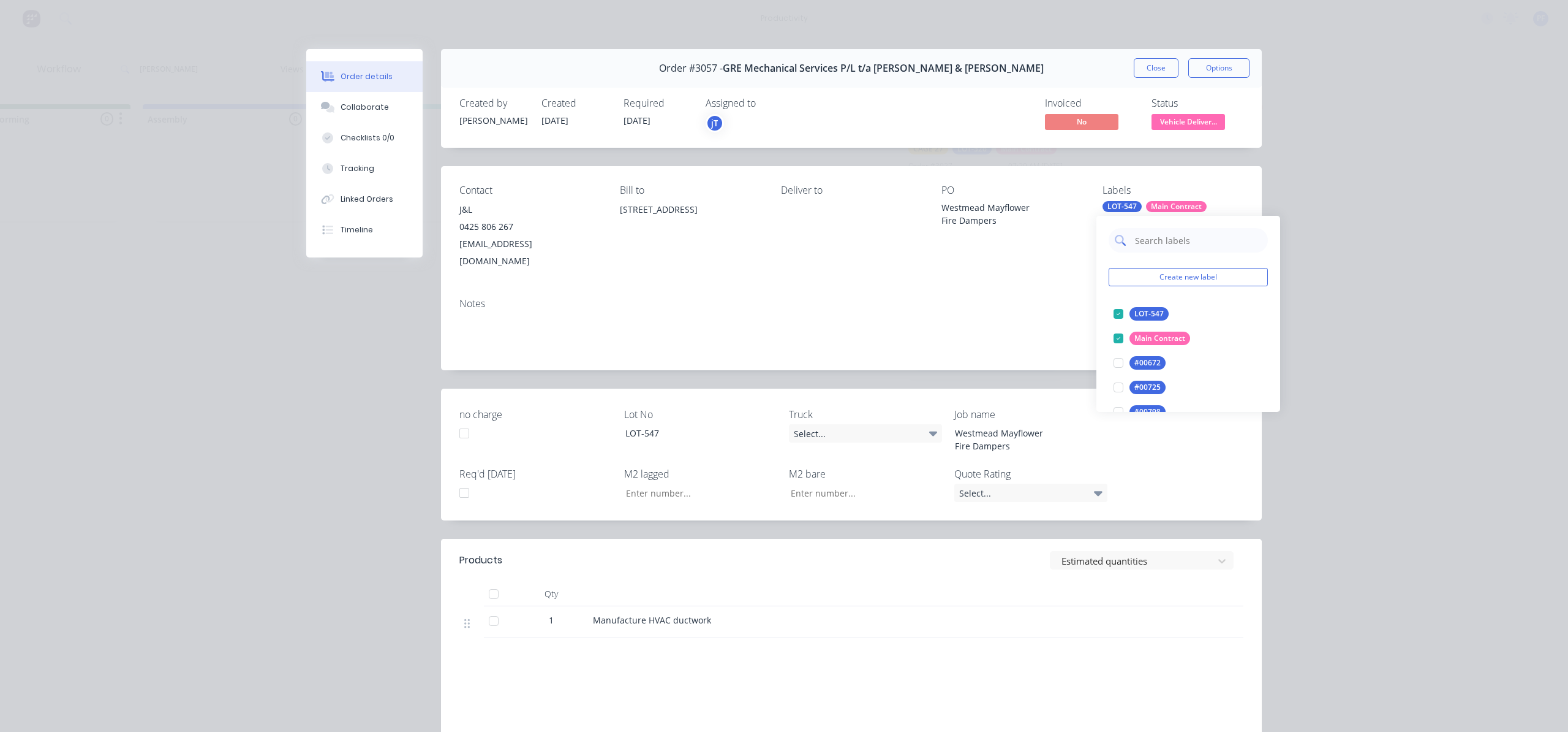
click at [1152, 241] on input "text" at bounding box center [1198, 240] width 128 height 25
type input "CAGE 27"
drag, startPoint x: 1118, startPoint y: 305, endPoint x: 1103, endPoint y: 305, distance: 15.0
click at [1118, 305] on div at bounding box center [1119, 313] width 25 height 25
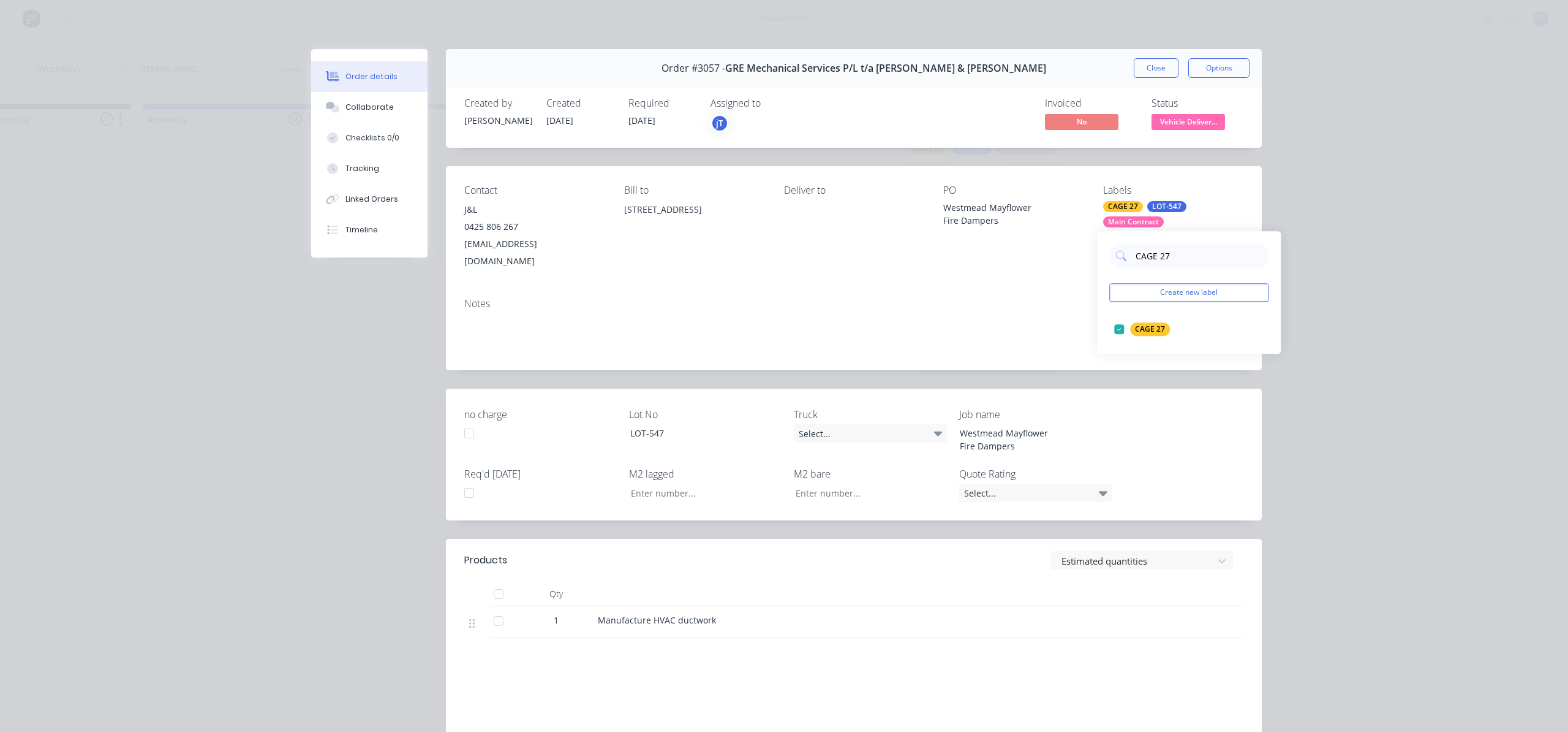
click at [1066, 288] on div "Notes" at bounding box center [854, 329] width 816 height 82
click at [1134, 68] on button "Close" at bounding box center [1156, 68] width 45 height 19
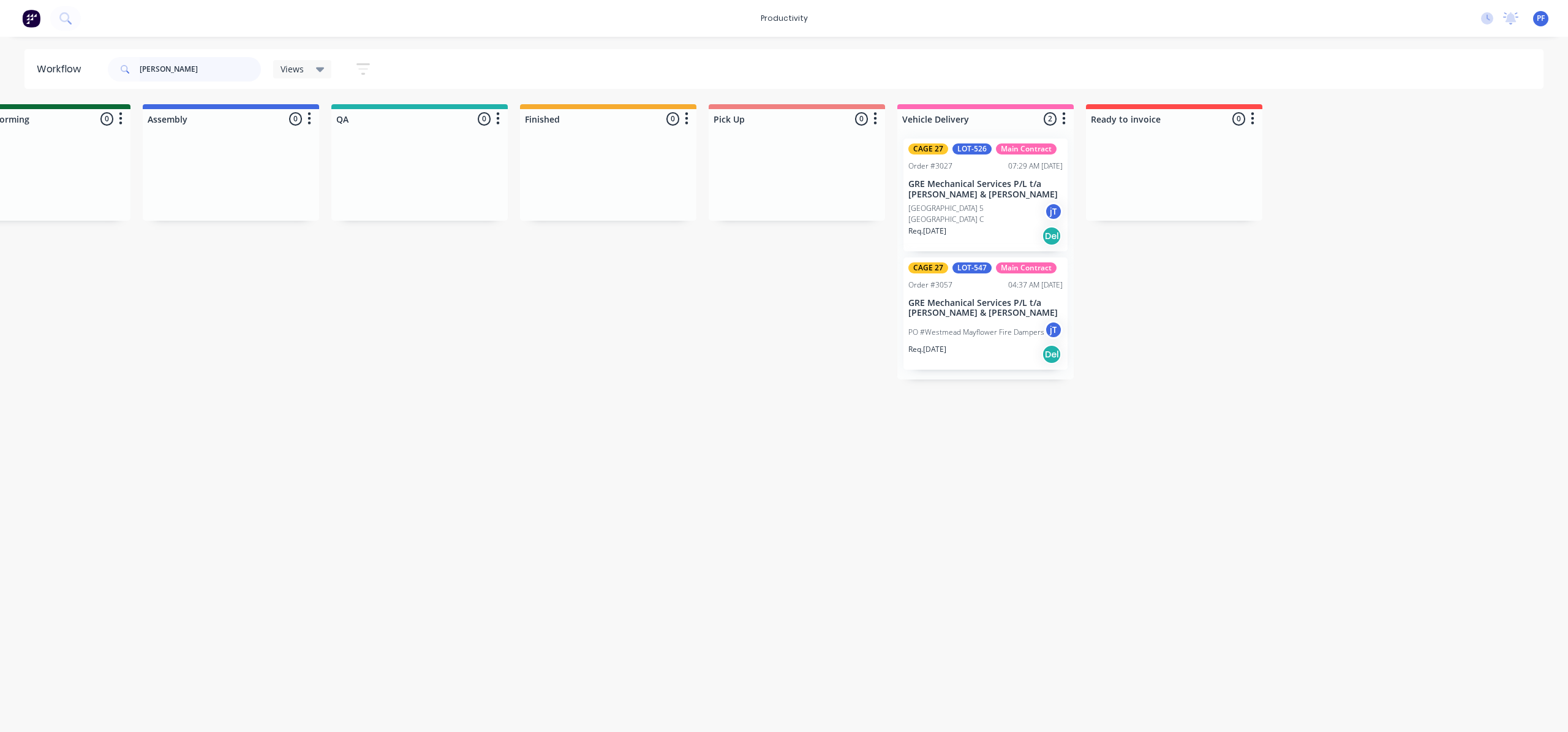
drag, startPoint x: 168, startPoint y: 68, endPoint x: 111, endPoint y: 68, distance: 57.0
click at [128, 60] on div "WES" at bounding box center [184, 69] width 153 height 25
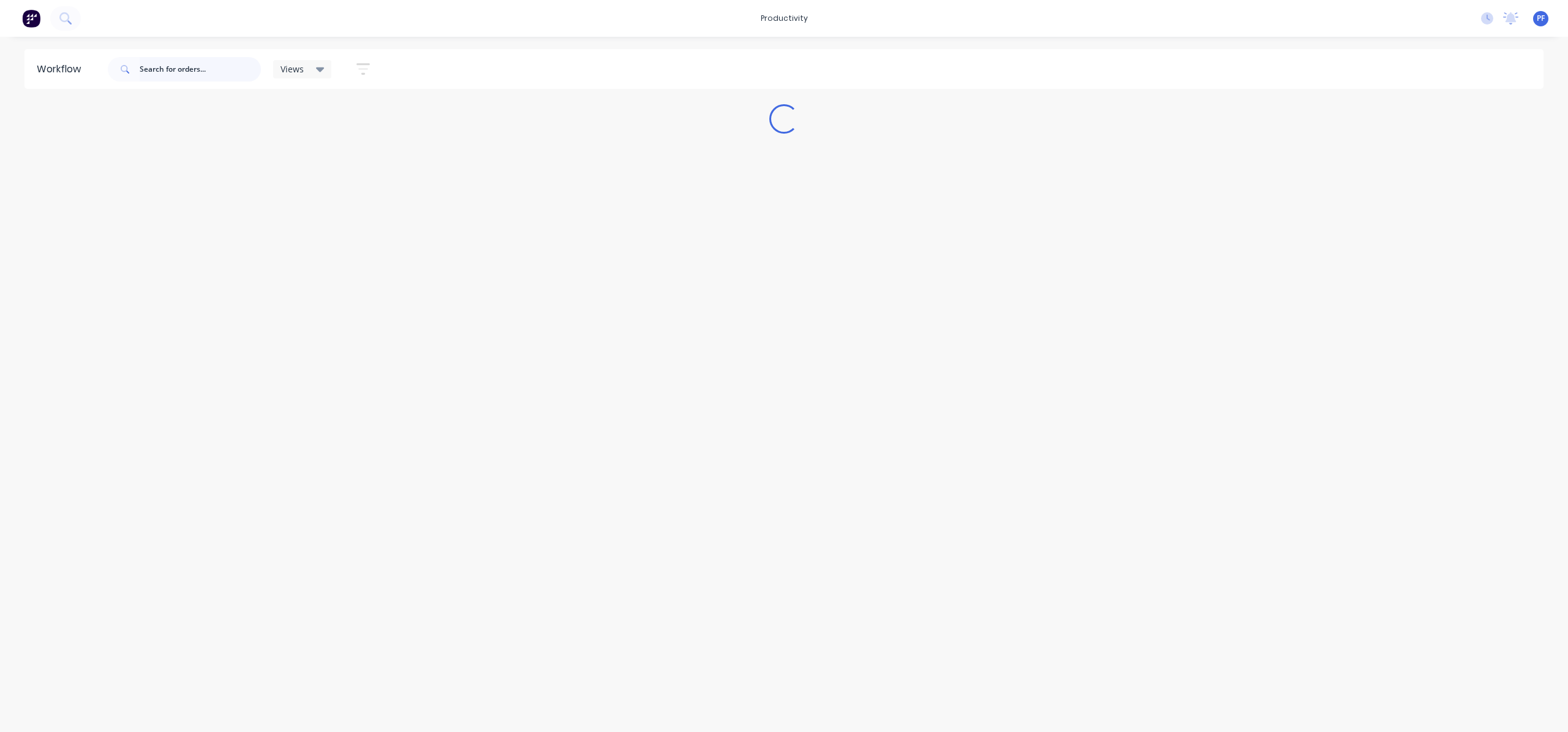
scroll to position [0, 0]
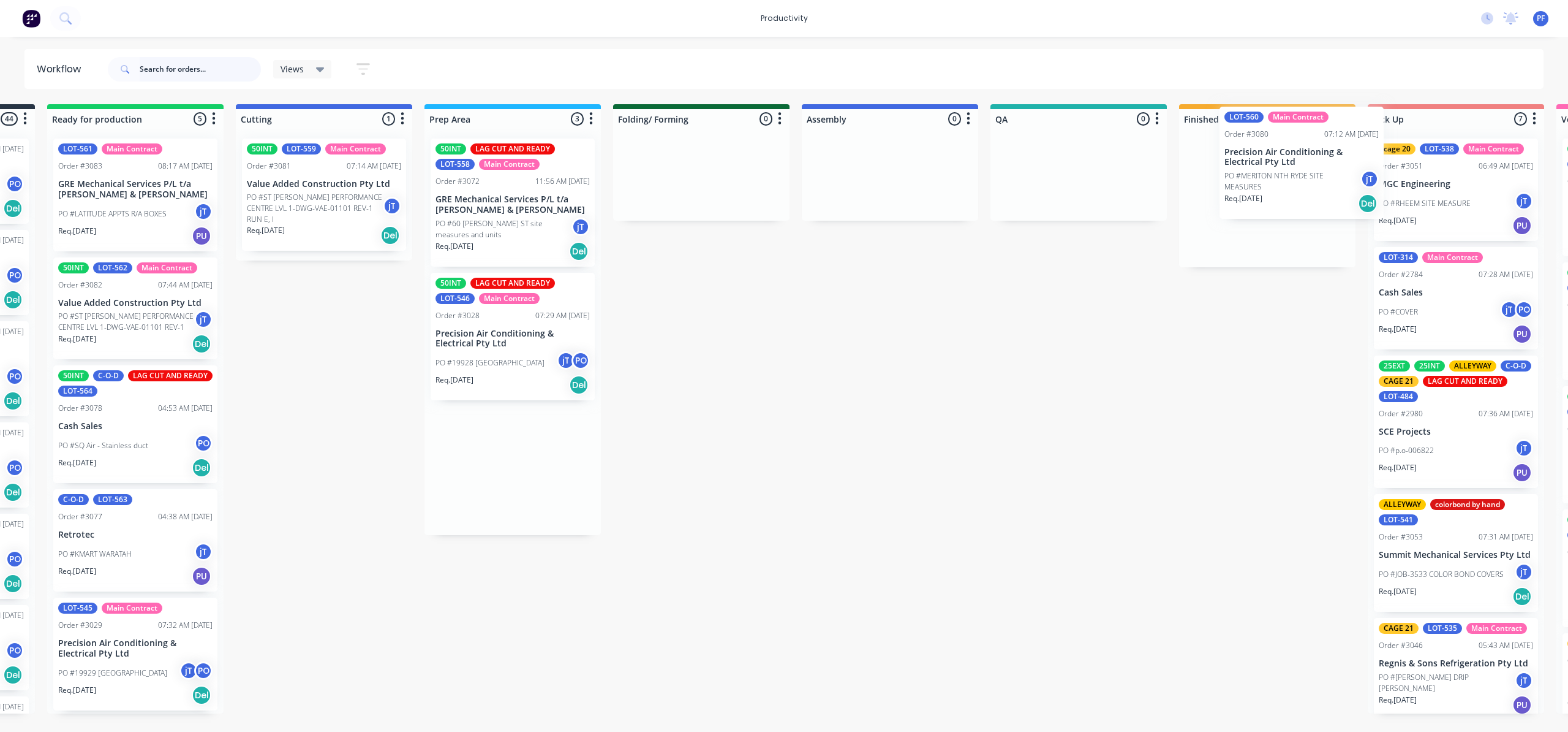
drag, startPoint x: 689, startPoint y: 346, endPoint x: 1296, endPoint y: 174, distance: 630.9
click at [1296, 174] on div "Submitted 44 Order #240 10:47 AM 24/09/24 Retro Air PO #Freshwater Apts PO Req.…" at bounding box center [1022, 409] width 2398 height 609
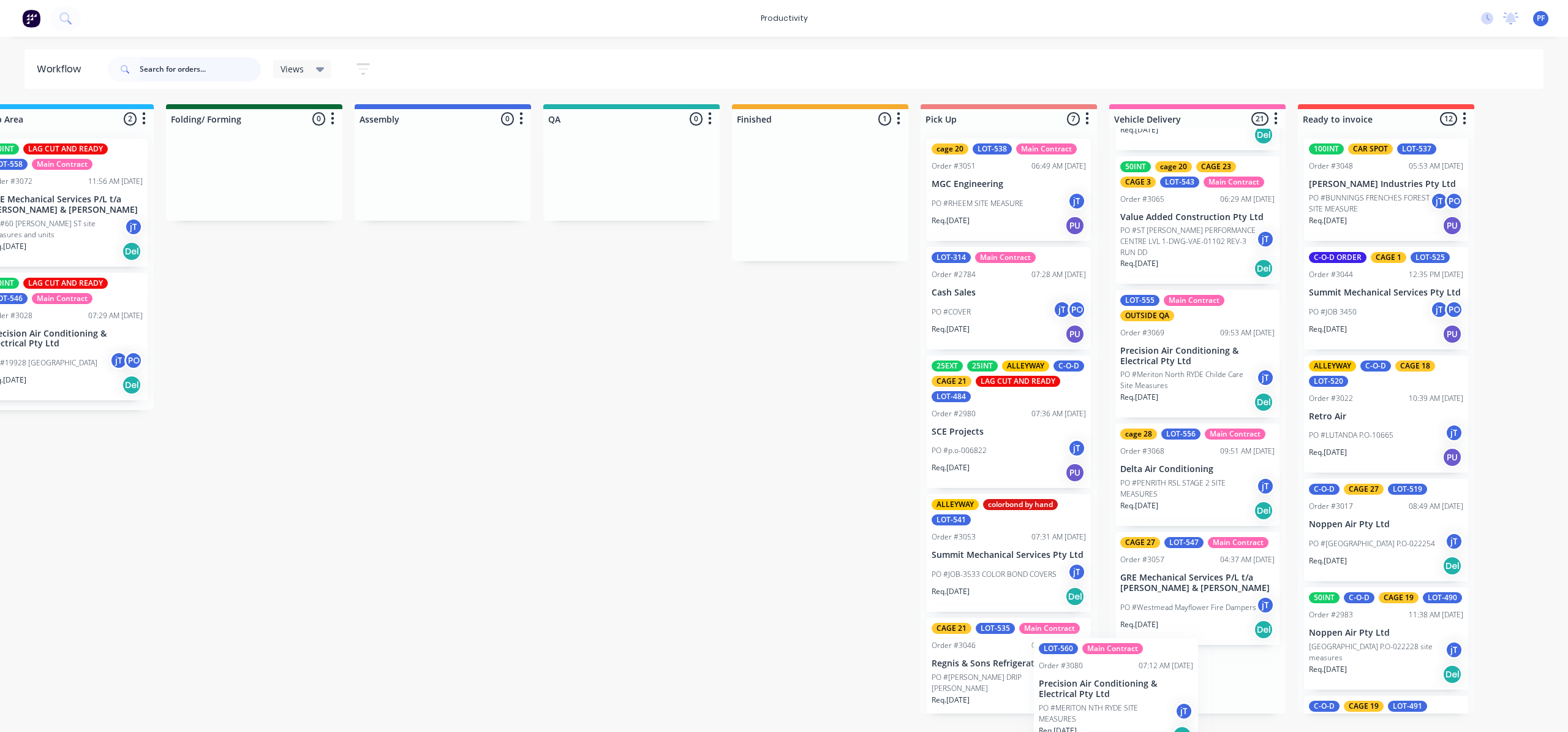
scroll to position [2079, 0]
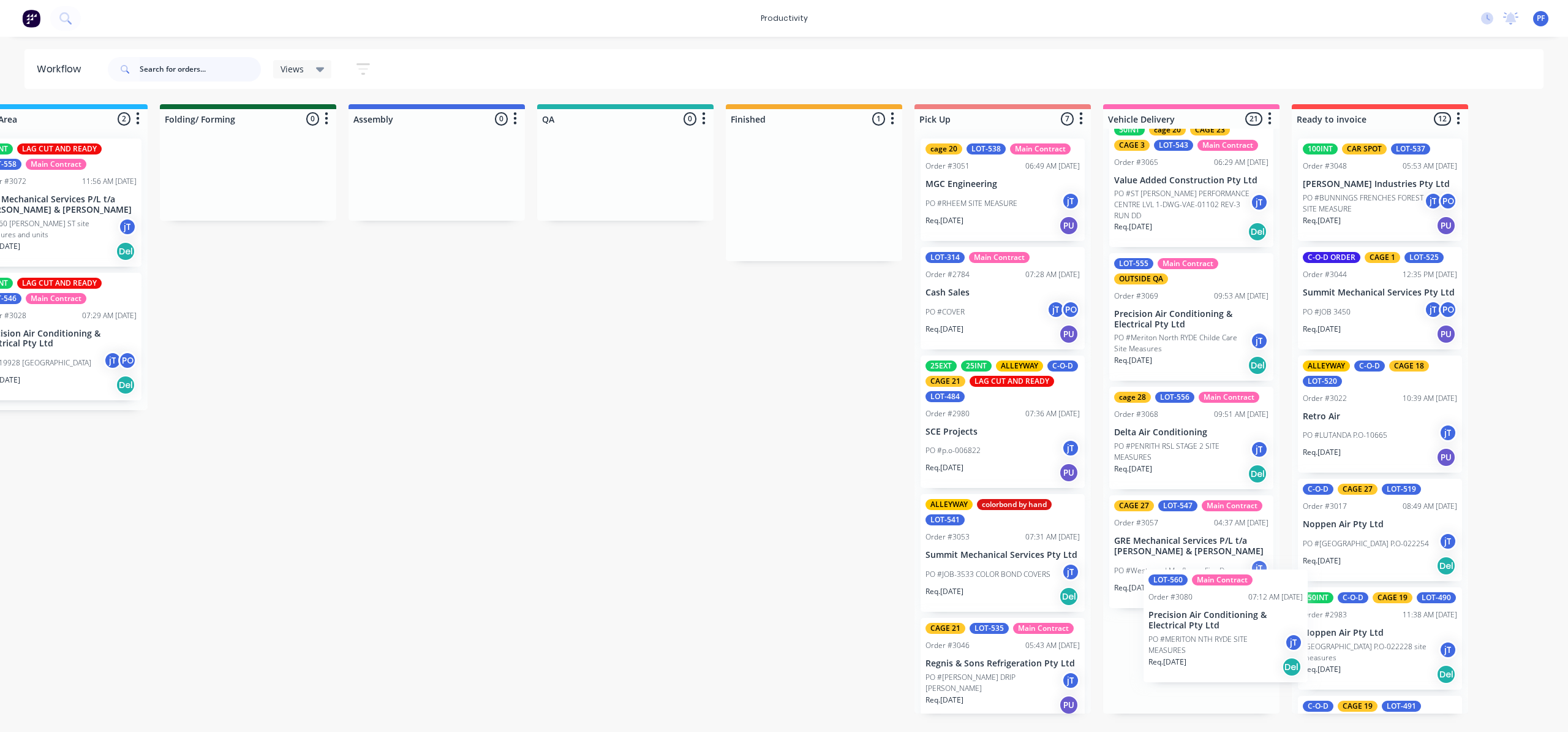
click at [1223, 641] on div "Submitted 44 Order #240 10:47 AM 24/09/24 Retro Air PO #Freshwater Apts PO Req.…" at bounding box center [569, 409] width 2398 height 609
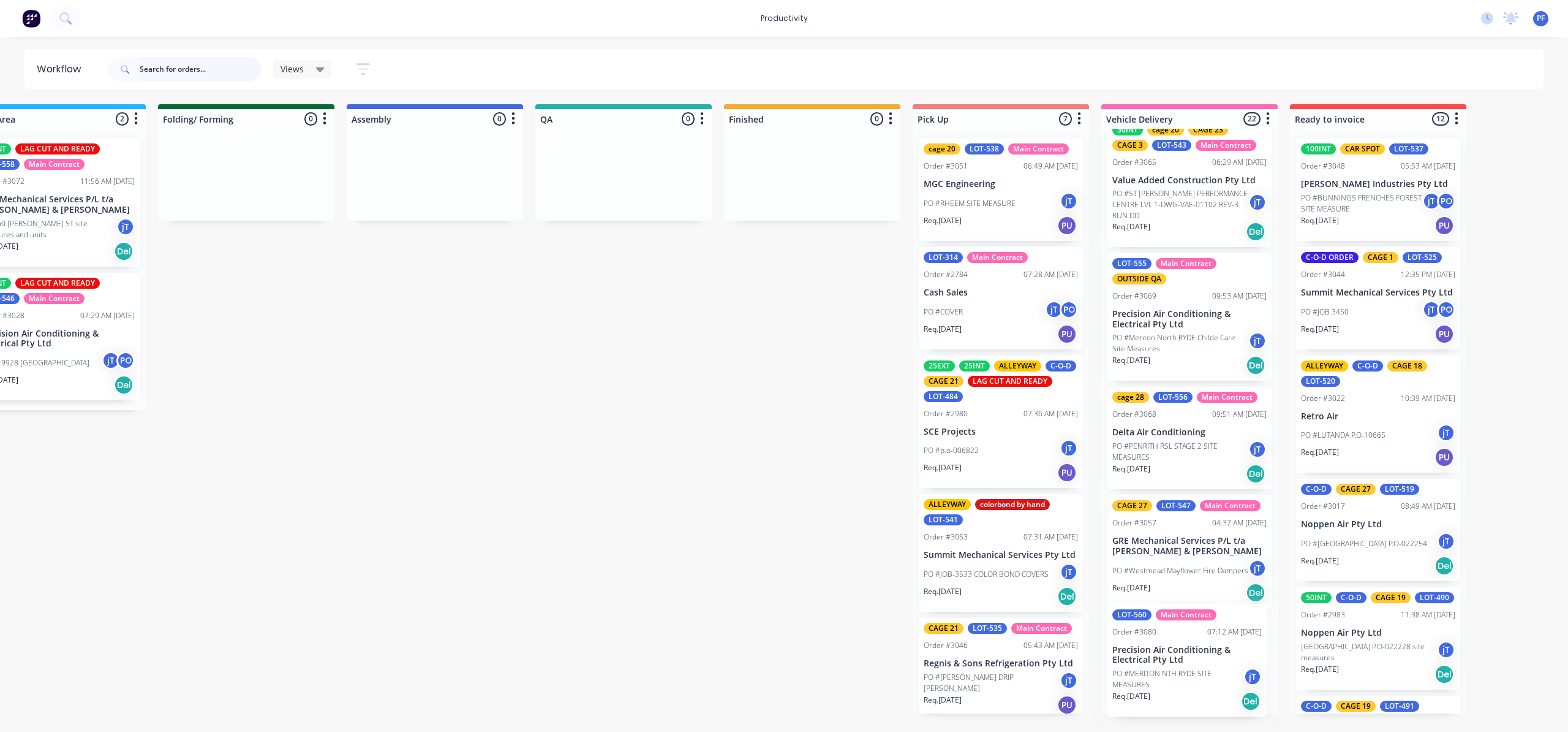
click at [1207, 639] on div "50EXT 75ext 75INT CAGE 30 LOT-533 Main Contract Order #3043 12:25 PM 08/10/25 P…" at bounding box center [1189, 421] width 176 height 584
click at [1208, 641] on div "50EXT 75ext 75INT CAGE 30 LOT-533 Main Contract Order #3043 12:25 PM 08/10/25 P…" at bounding box center [1188, 421] width 176 height 584
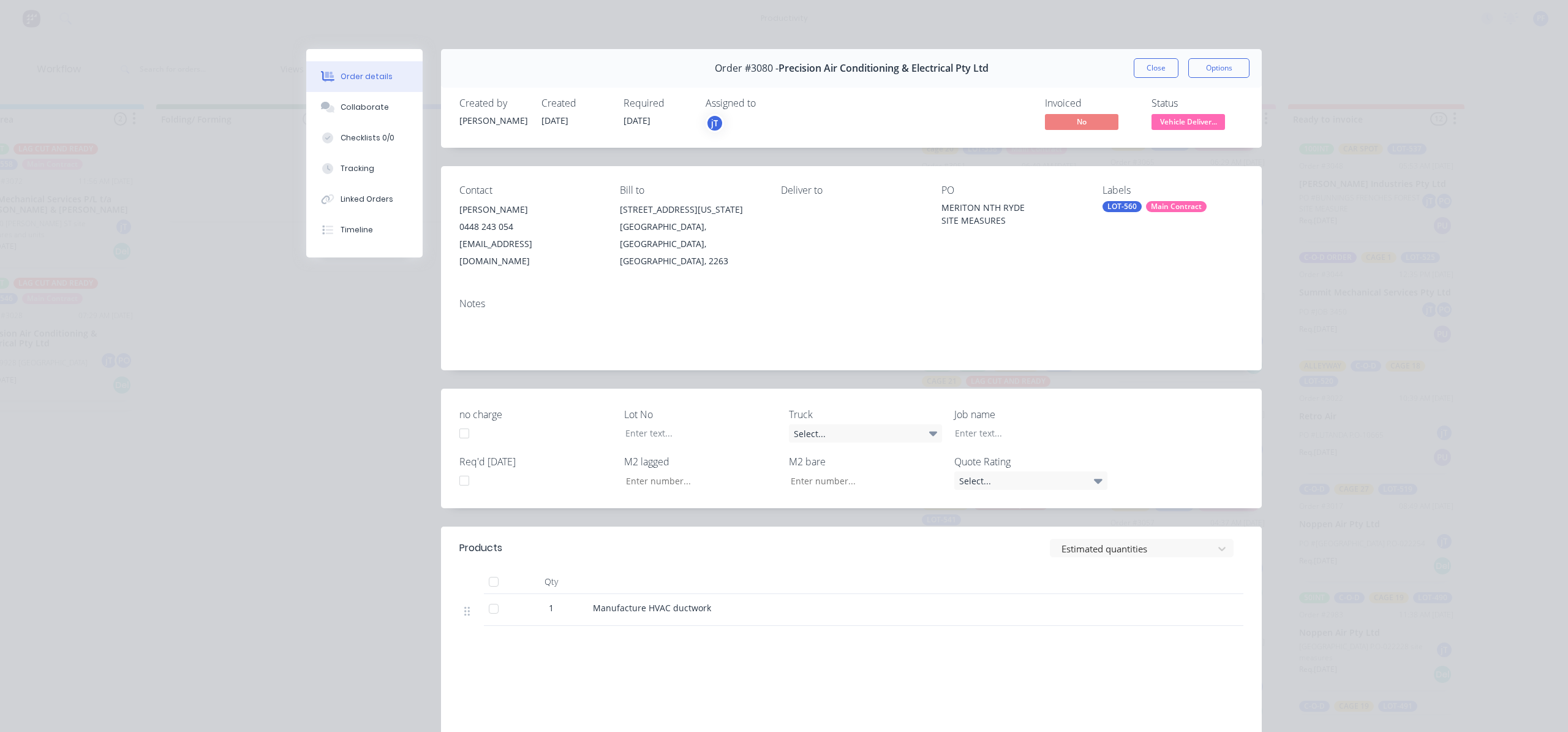
click at [1172, 206] on div "Main Contract" at bounding box center [1176, 207] width 60 height 11
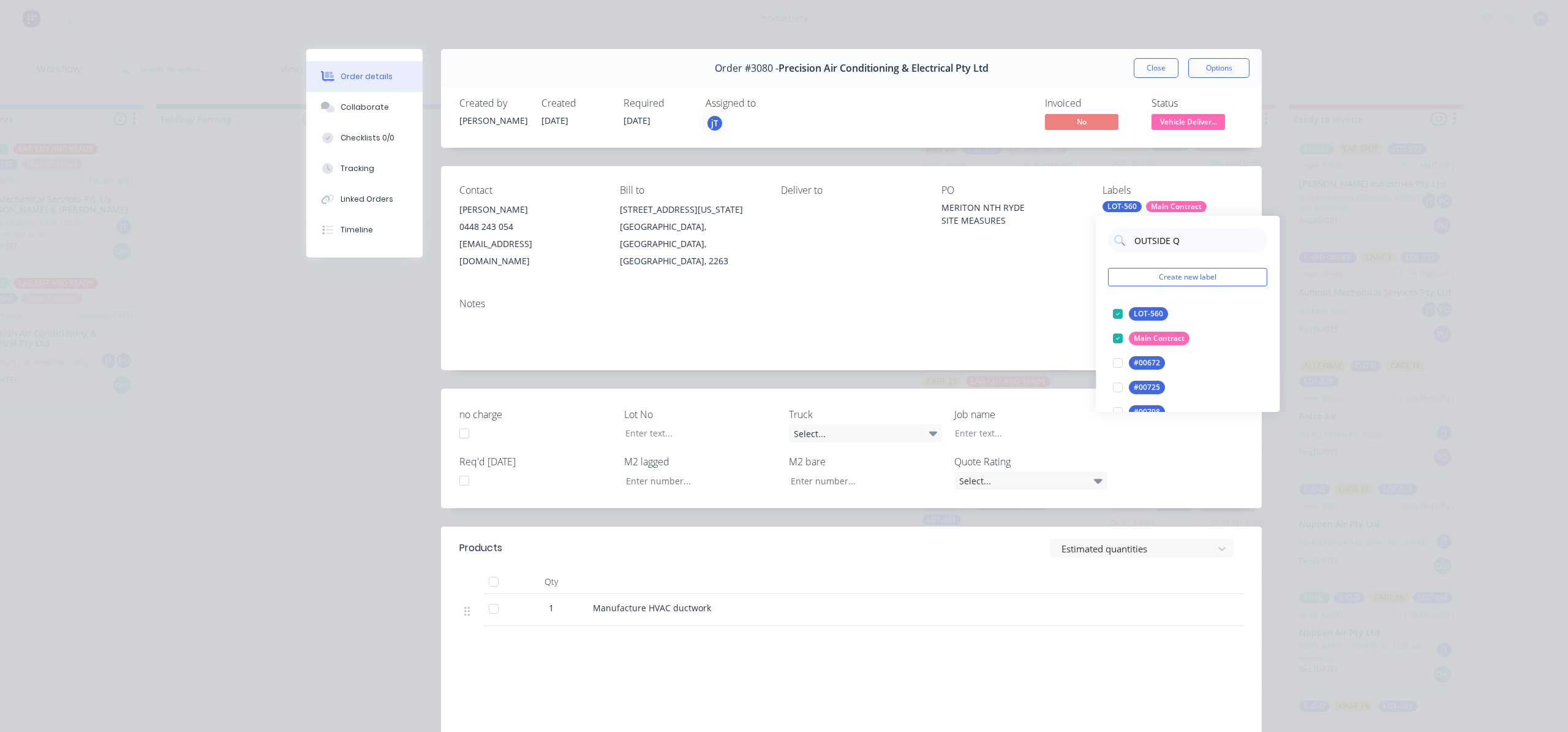
type input "OUTSIDE QA"
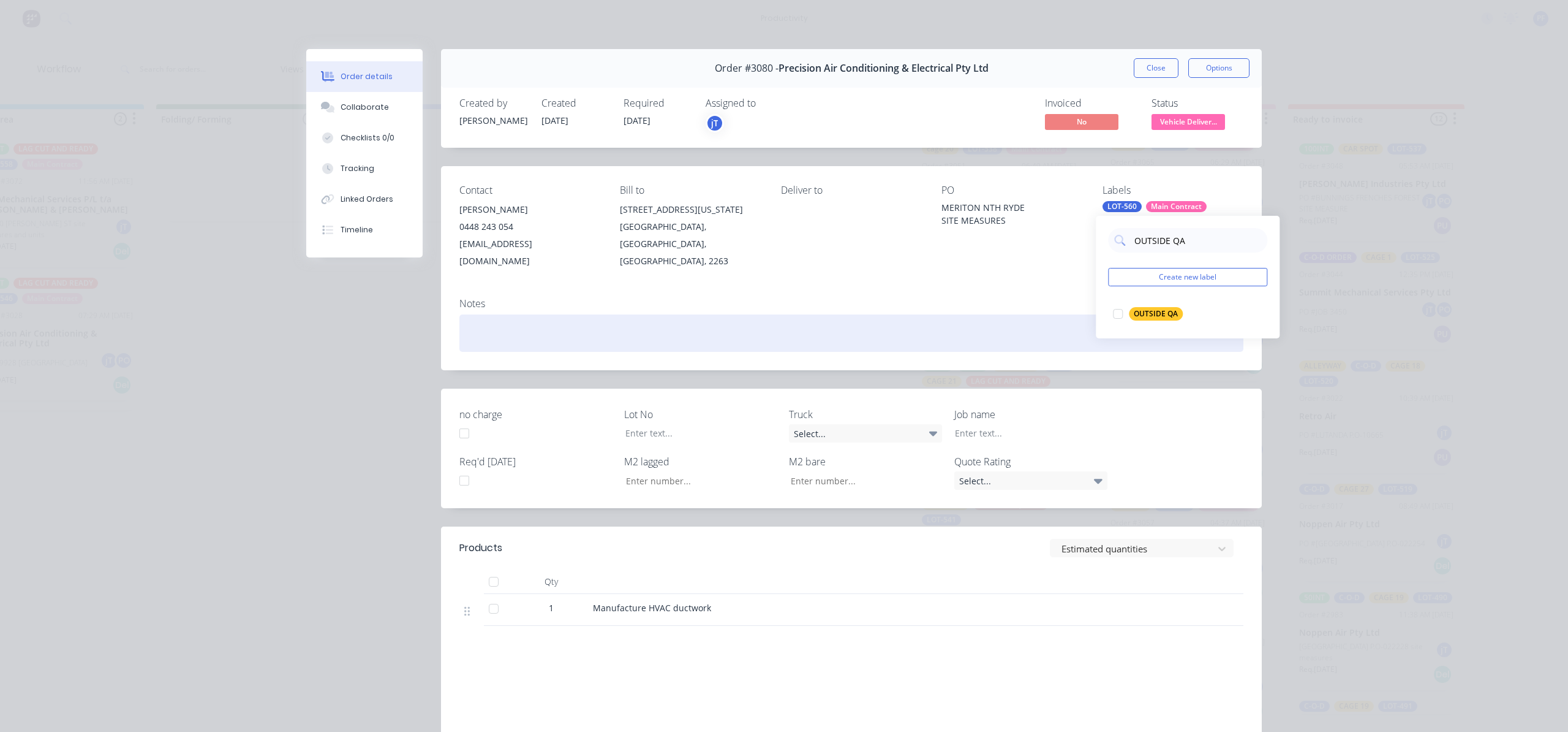
drag, startPoint x: 1116, startPoint y: 315, endPoint x: 1055, endPoint y: 314, distance: 61.0
click at [1115, 315] on div at bounding box center [1118, 313] width 25 height 25
click at [1040, 315] on div at bounding box center [851, 333] width 784 height 38
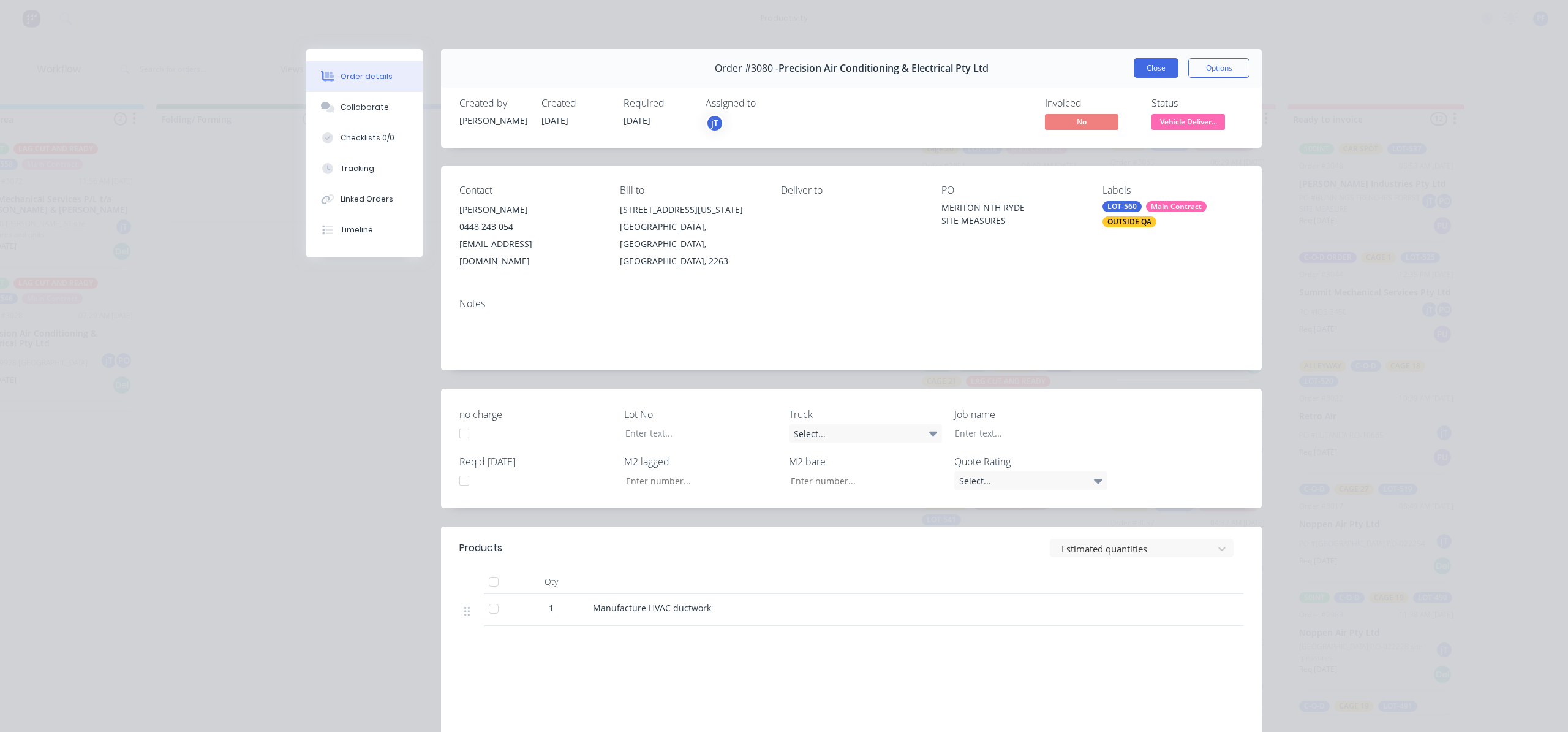
click at [1139, 58] on button "Close" at bounding box center [1156, 68] width 45 height 19
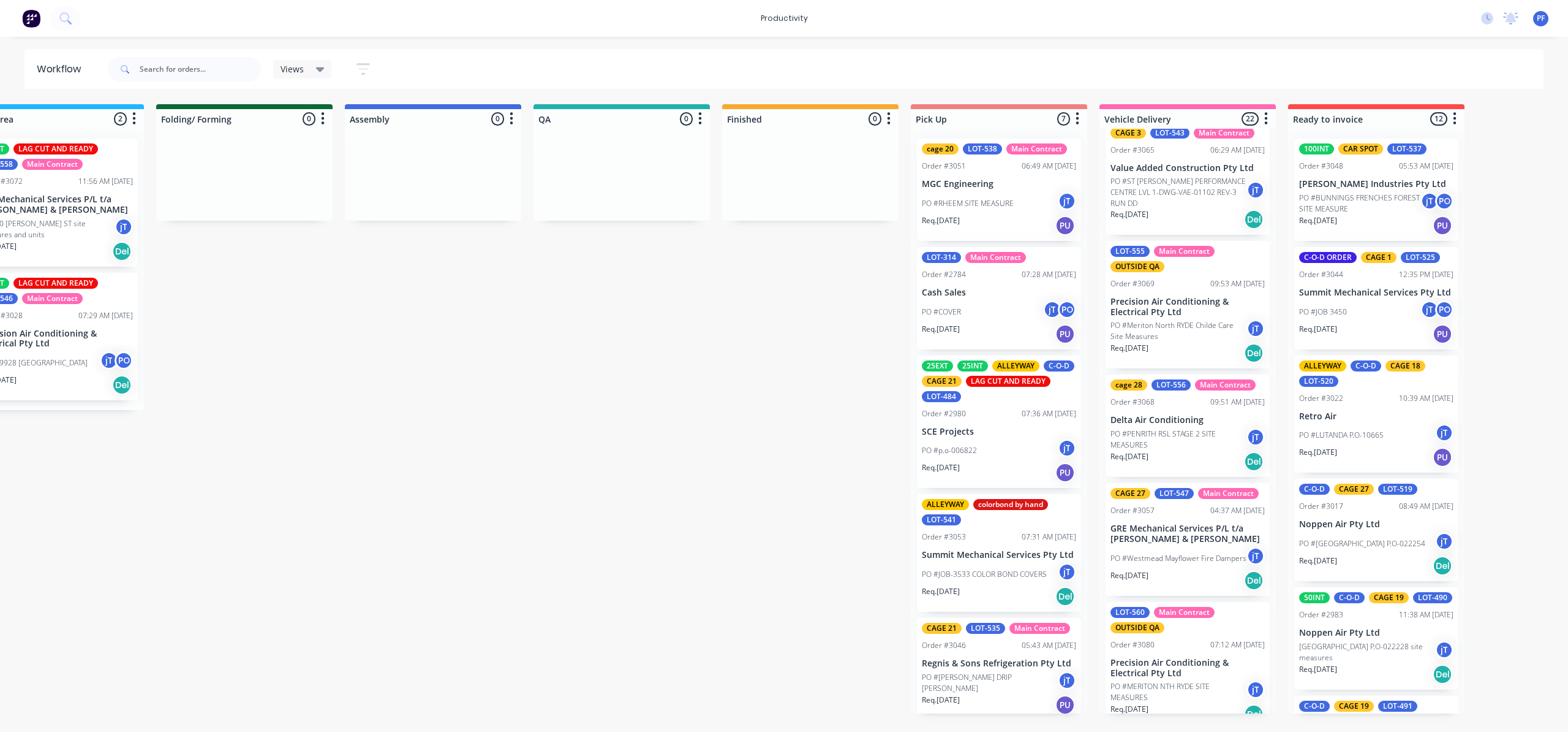
scroll to position [2094, 0]
